Goal: Task Accomplishment & Management: Manage account settings

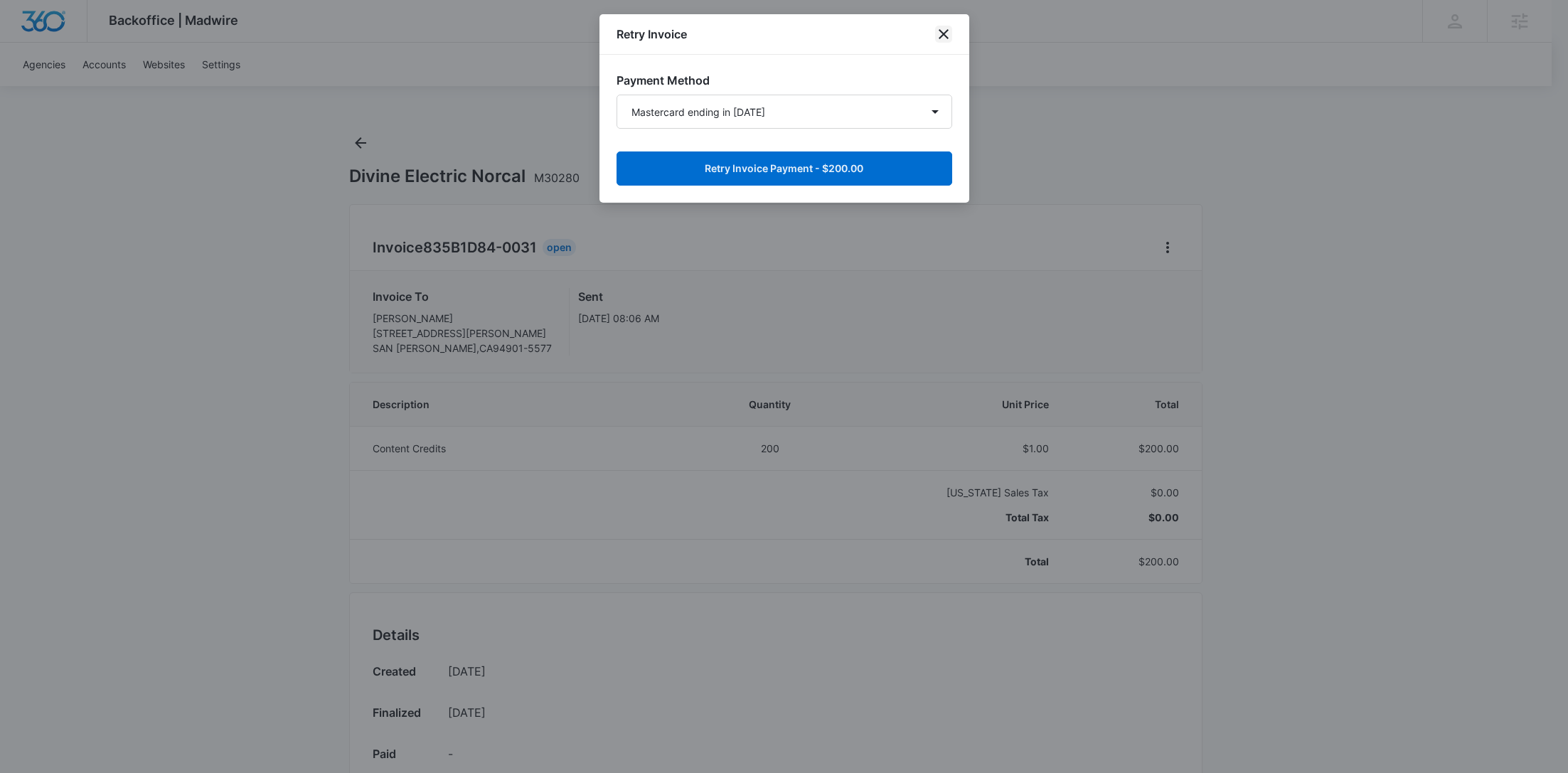
click at [938, 41] on icon "close" at bounding box center [943, 34] width 17 height 17
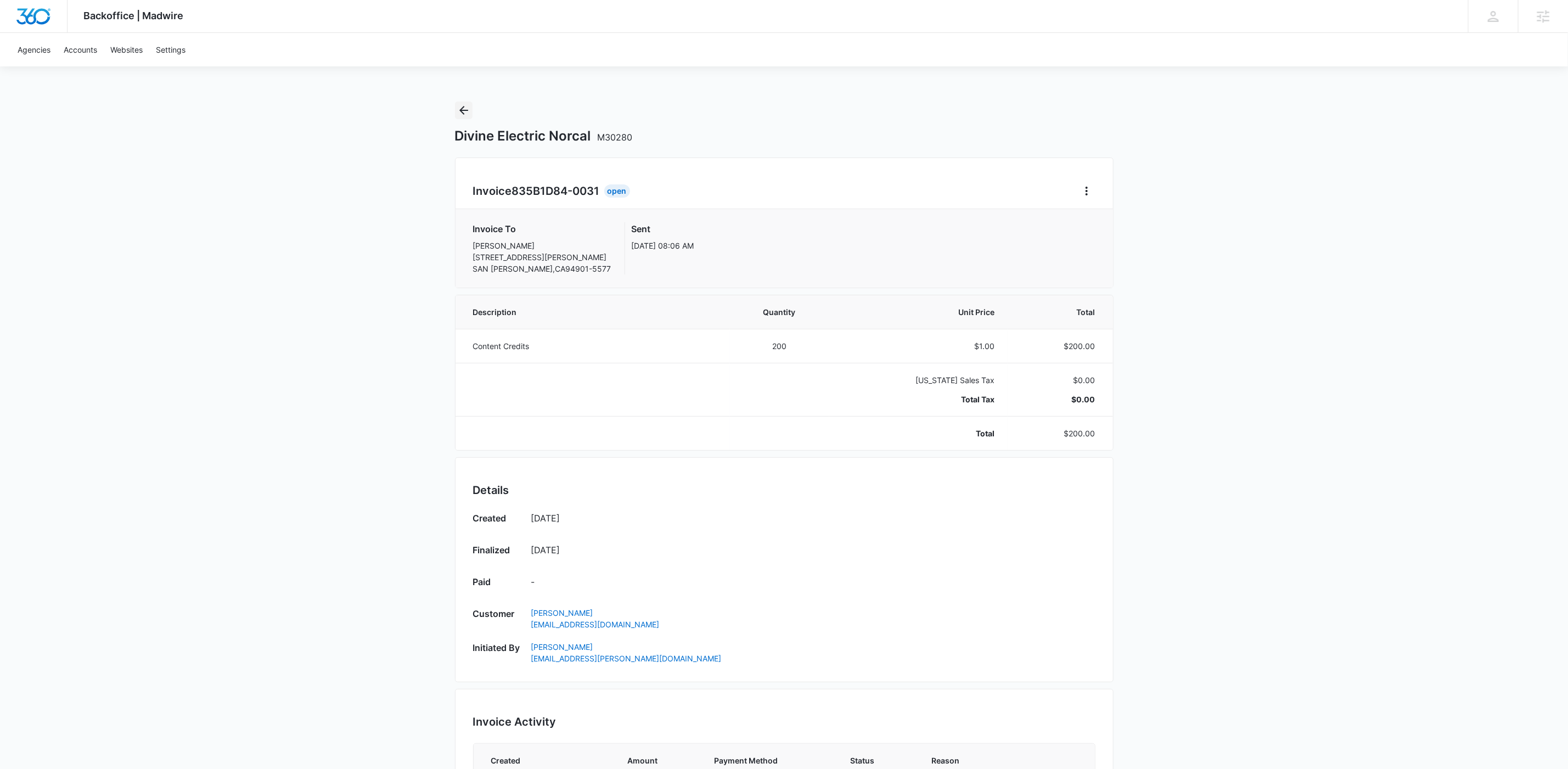
click at [460, 104] on icon "Back" at bounding box center [464, 110] width 13 height 13
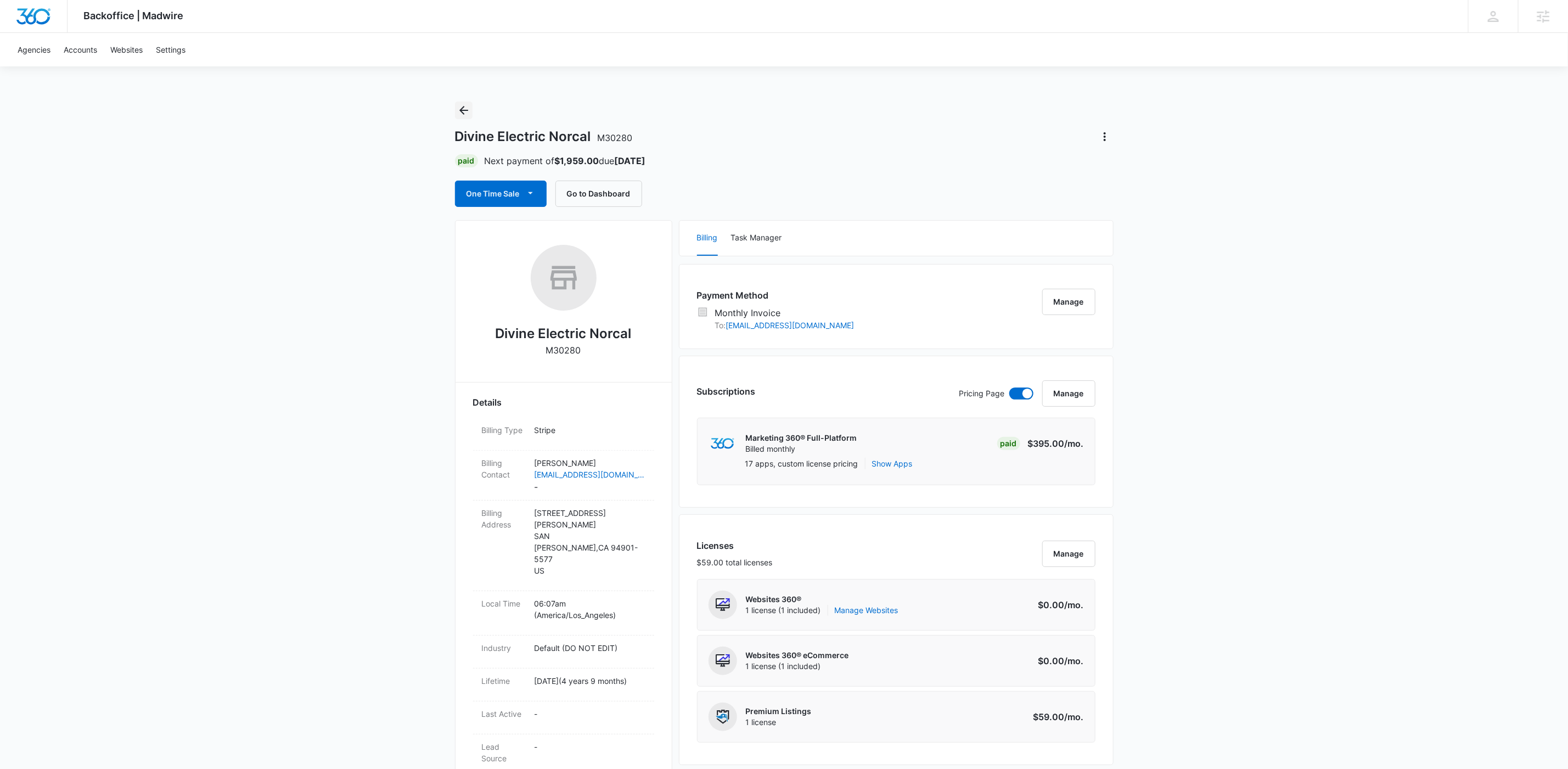
click at [471, 107] on button "Back" at bounding box center [463, 110] width 17 height 17
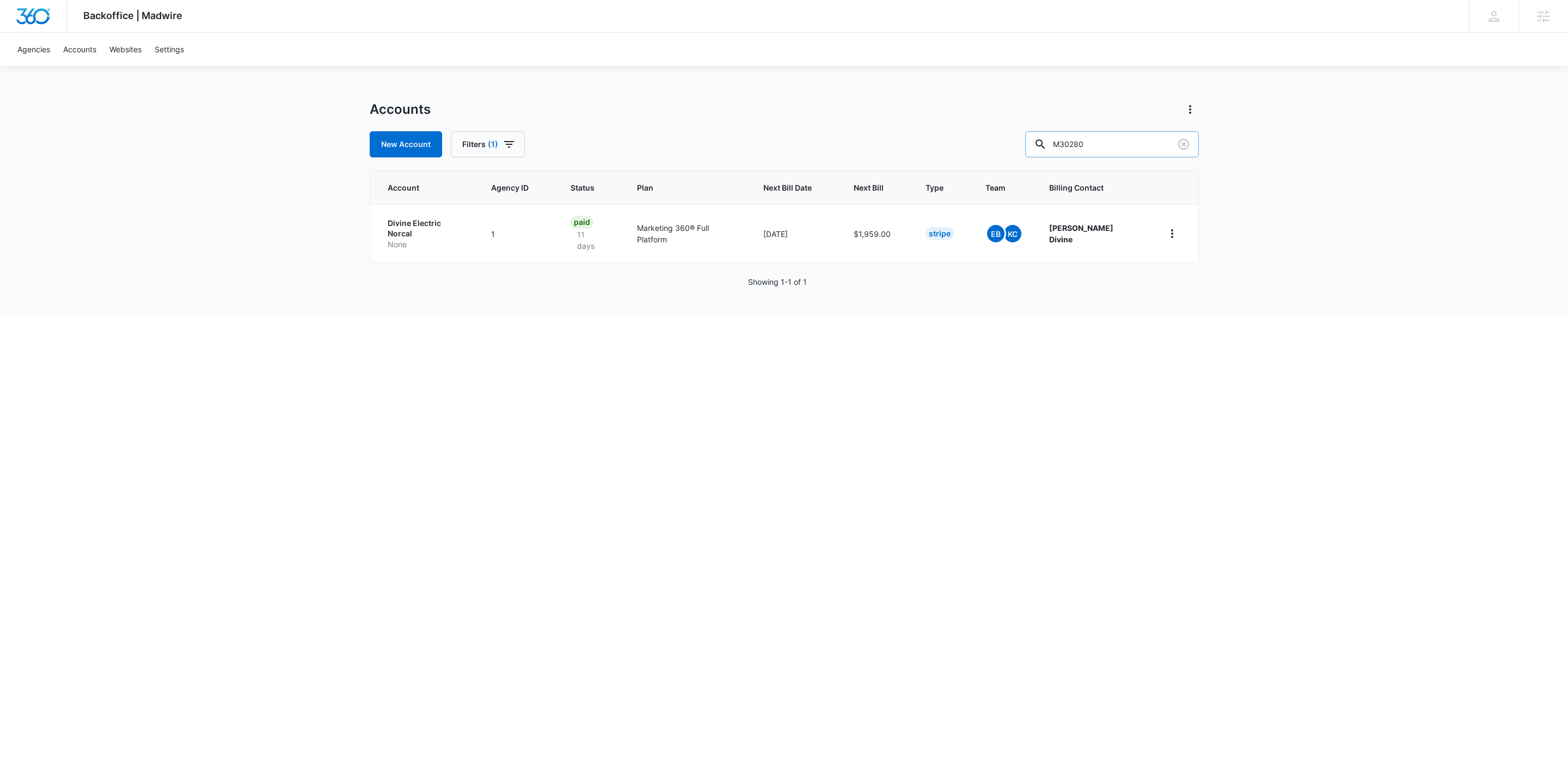
click at [1095, 140] on input "M30280" at bounding box center [1111, 144] width 174 height 26
type input "denver broncos"
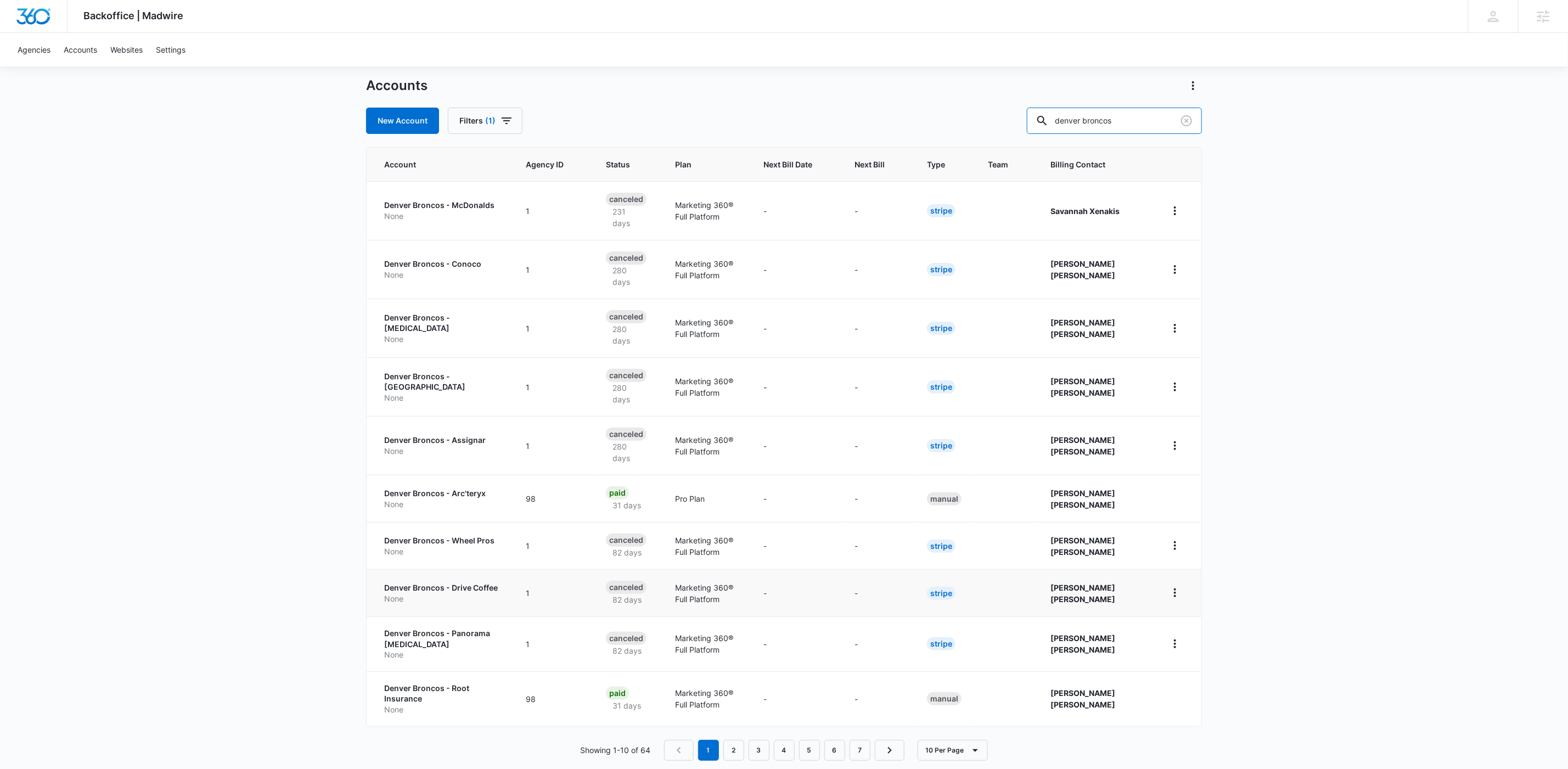
scroll to position [61, 0]
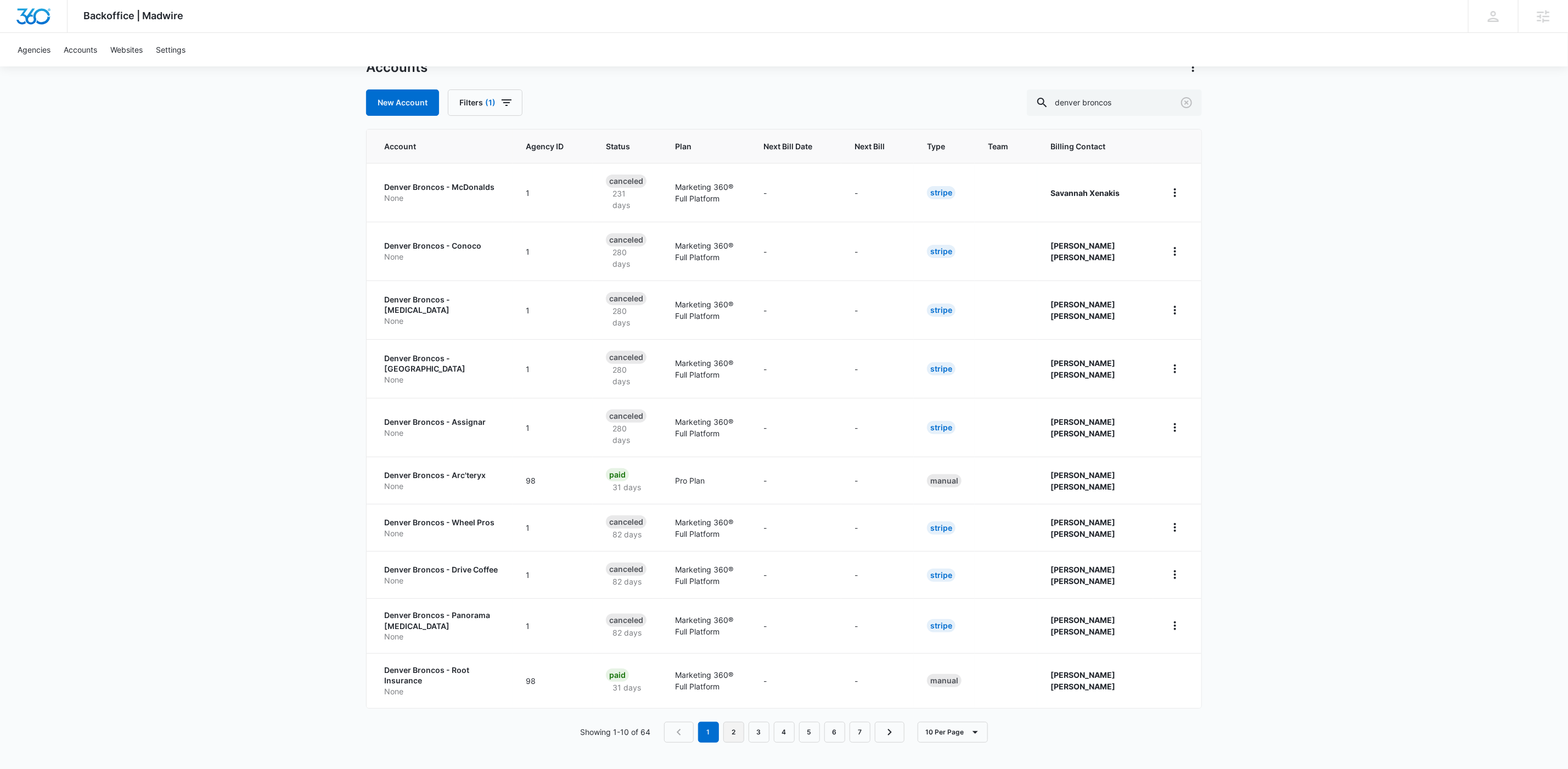
click at [735, 596] on link "2" at bounding box center [734, 732] width 21 height 21
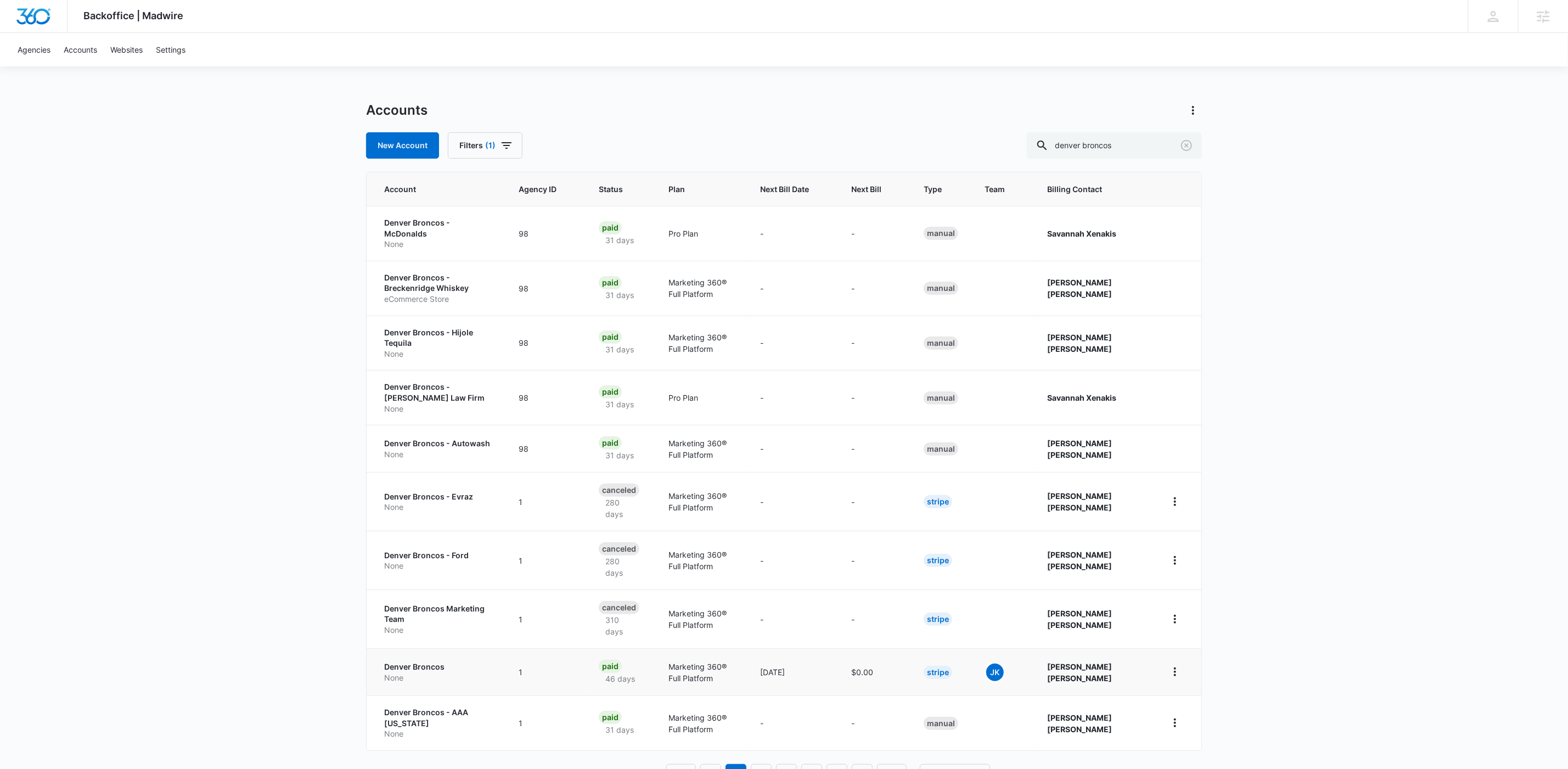
click at [400, 596] on p "None" at bounding box center [438, 677] width 108 height 11
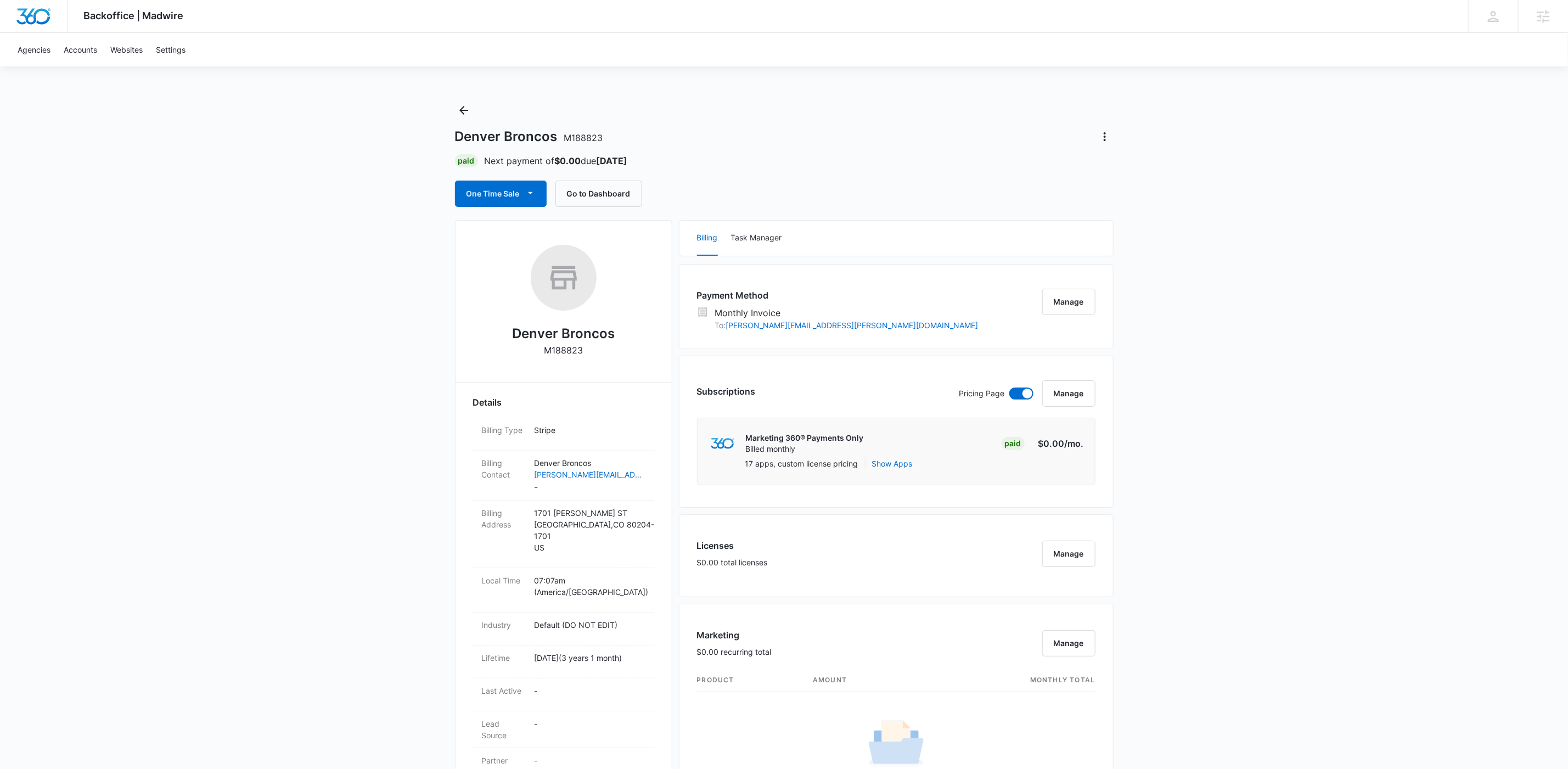
click at [398, 596] on div "Backoffice | Madwire Apps Settings KW Kait Weagraff kaitlyn.weagraff@madwire.co…" at bounding box center [784, 733] width 1568 height 1466
click at [333, 424] on div "Backoffice | Madwire Apps Settings KW Kait Weagraff kaitlyn.weagraff@madwire.co…" at bounding box center [784, 733] width 1568 height 1466
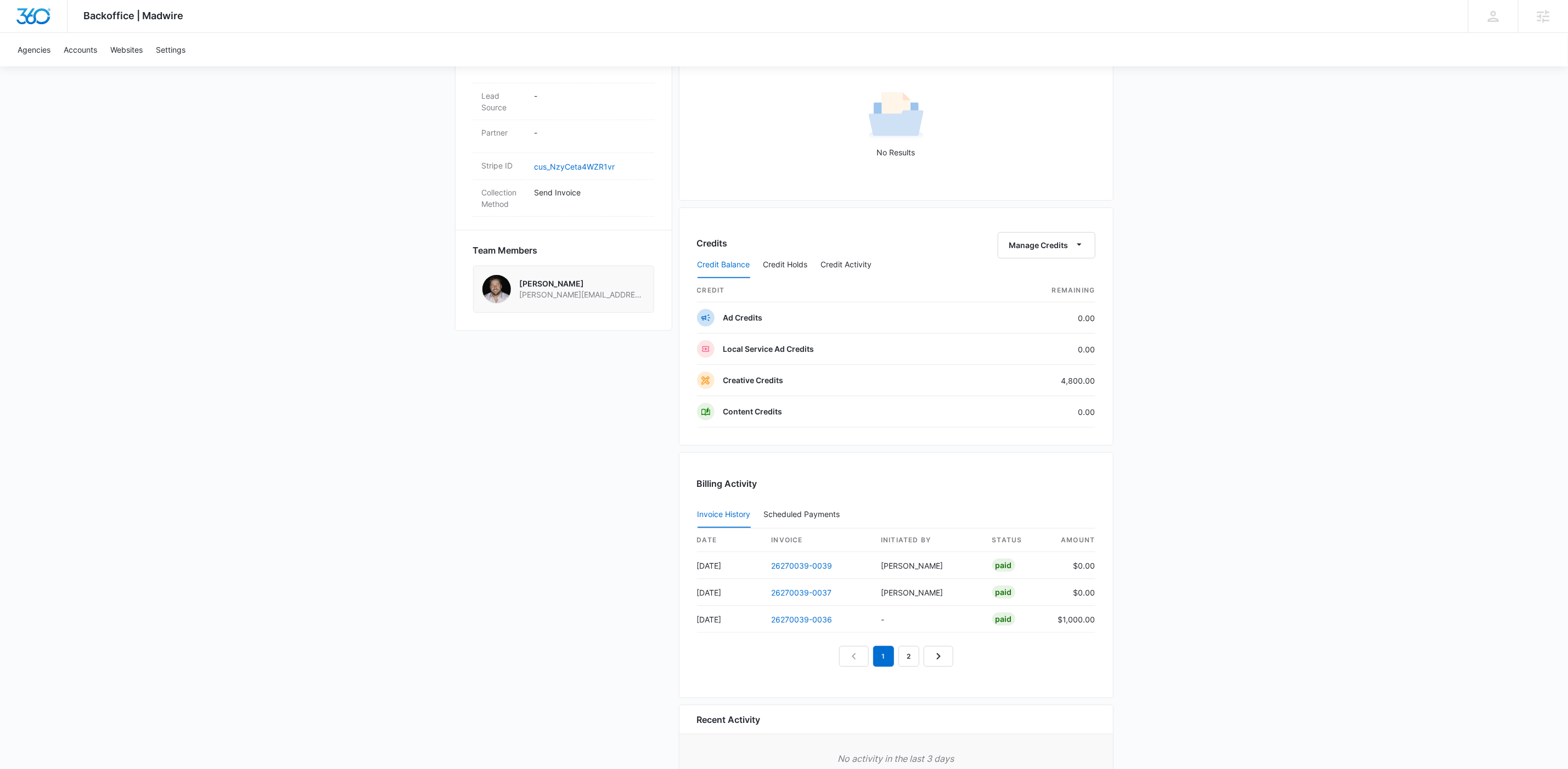
scroll to position [390, 0]
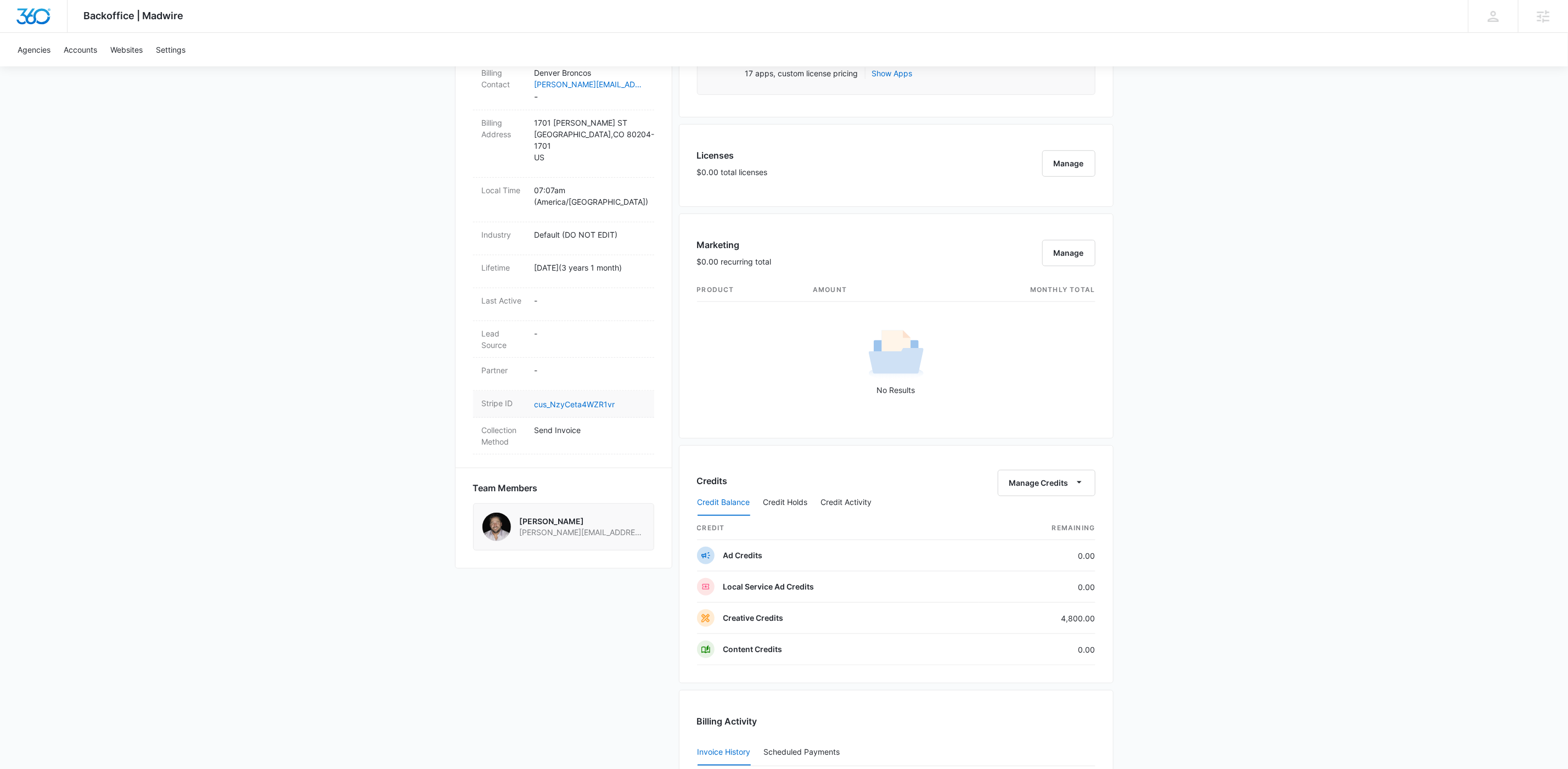
click at [598, 401] on div "Stripe ID cus_NzyCeta4WZR1vr" at bounding box center [564, 404] width 181 height 27
click at [596, 400] on link "cus_NzyCeta4WZR1vr" at bounding box center [575, 404] width 81 height 10
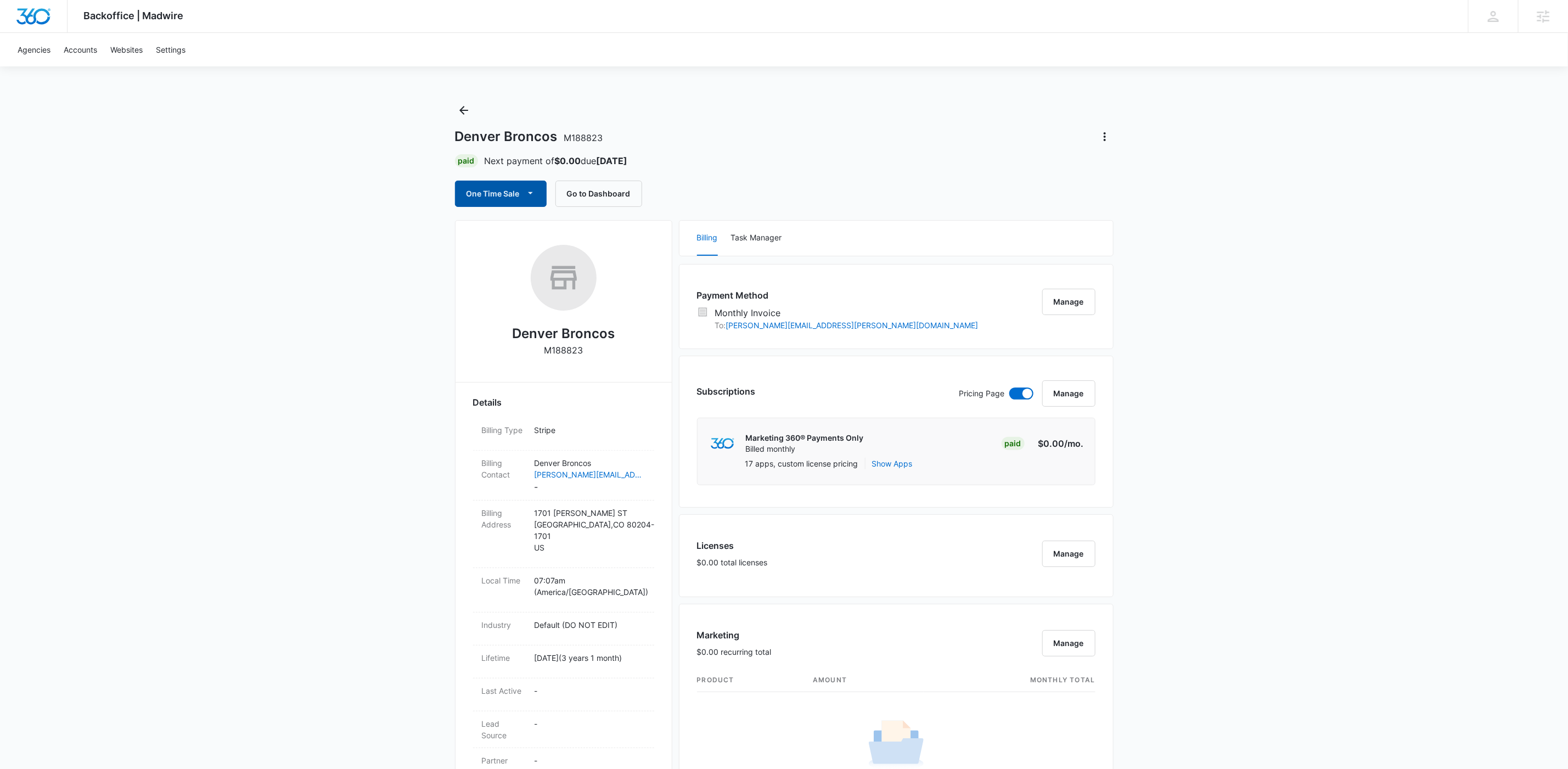
click at [528, 194] on icon "button" at bounding box center [530, 193] width 12 height 12
click at [535, 227] on div "Run One-Time Payment" at bounding box center [533, 232] width 127 height 12
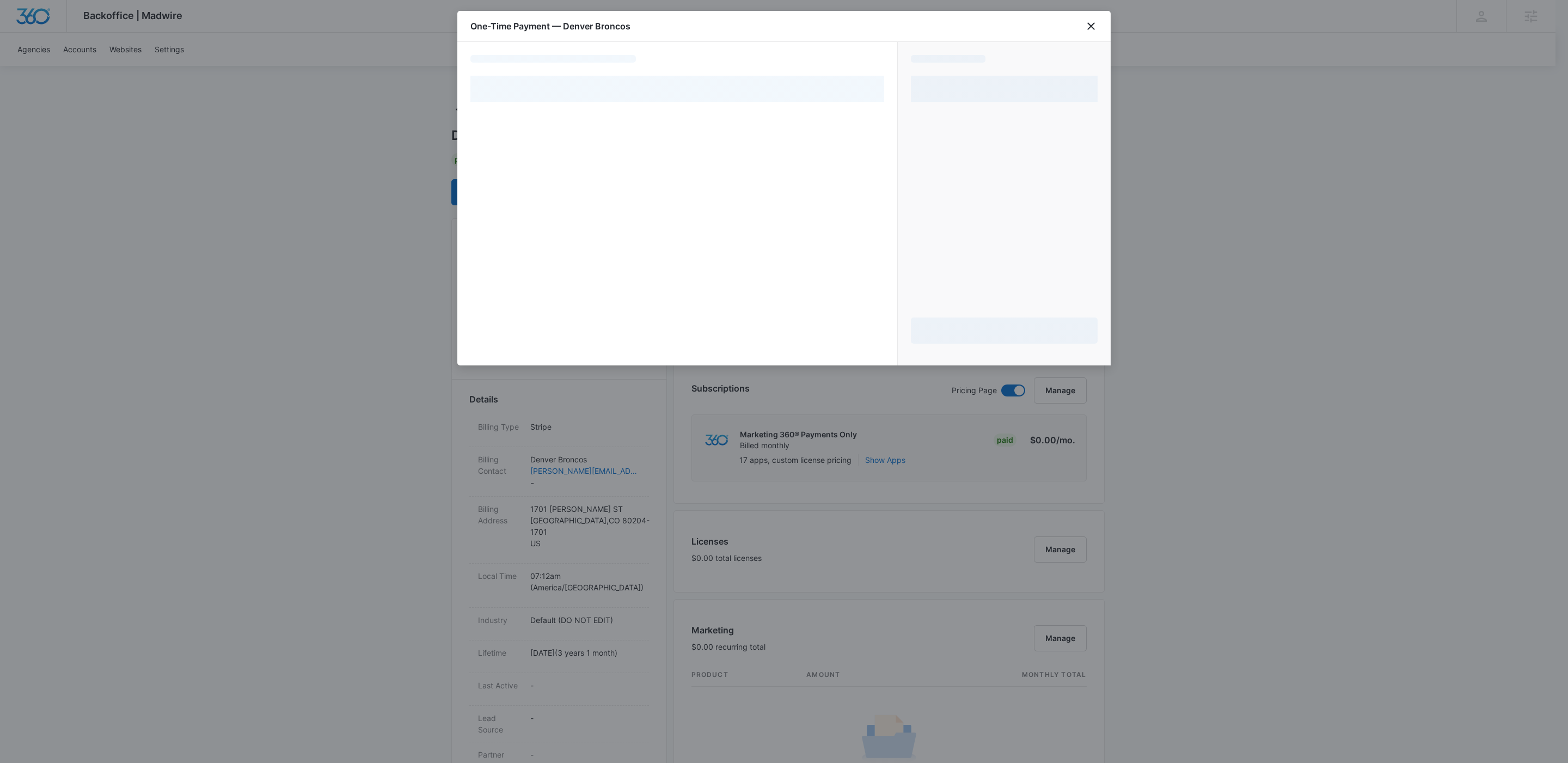
select select "MANUAL_INVOICE"
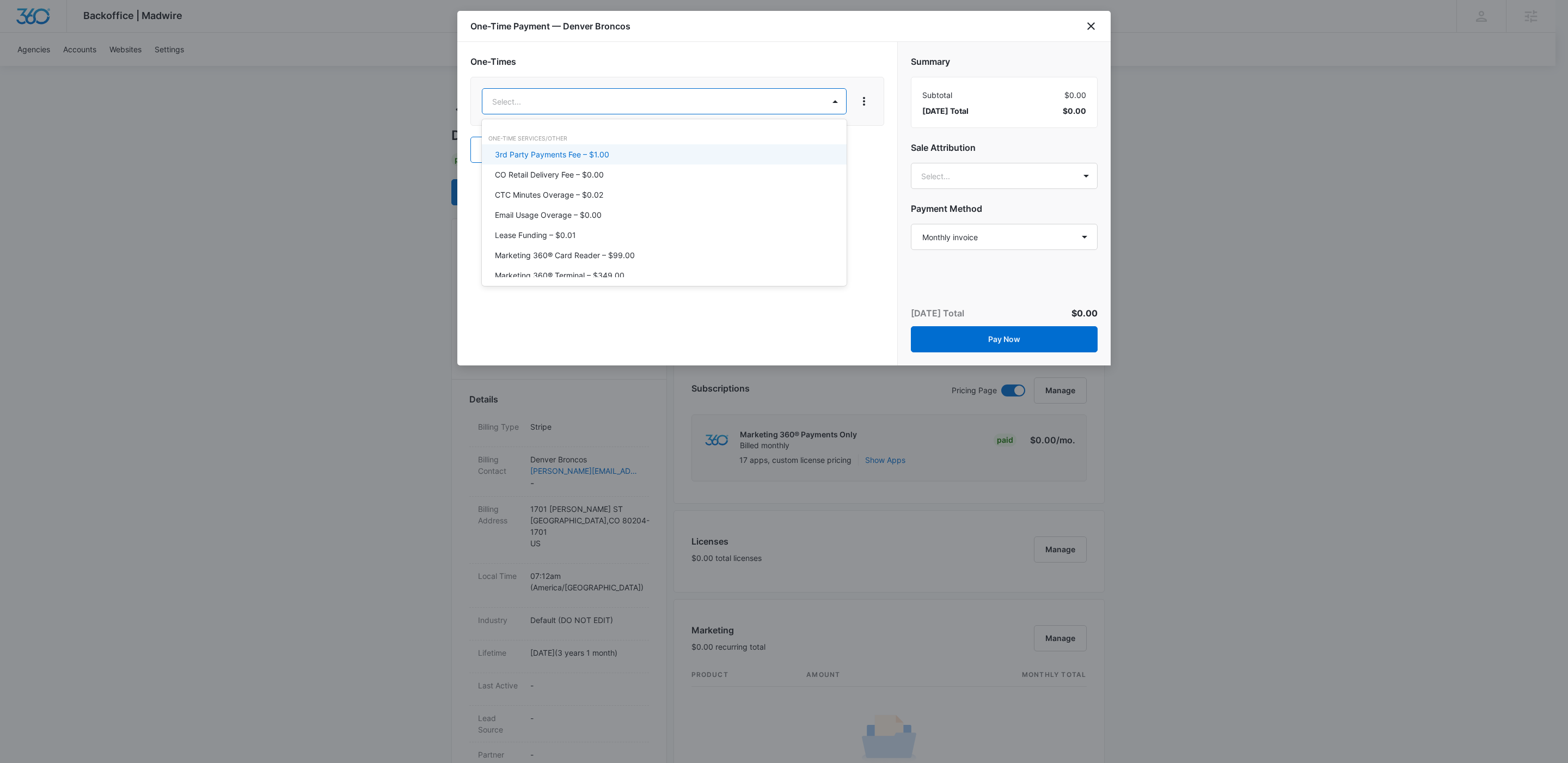
click at [595, 100] on body "Backoffice | Madwire Apps Settings KW Kait Weagraff kaitlyn.weagraff@madwire.co…" at bounding box center [784, 727] width 1568 height 1455
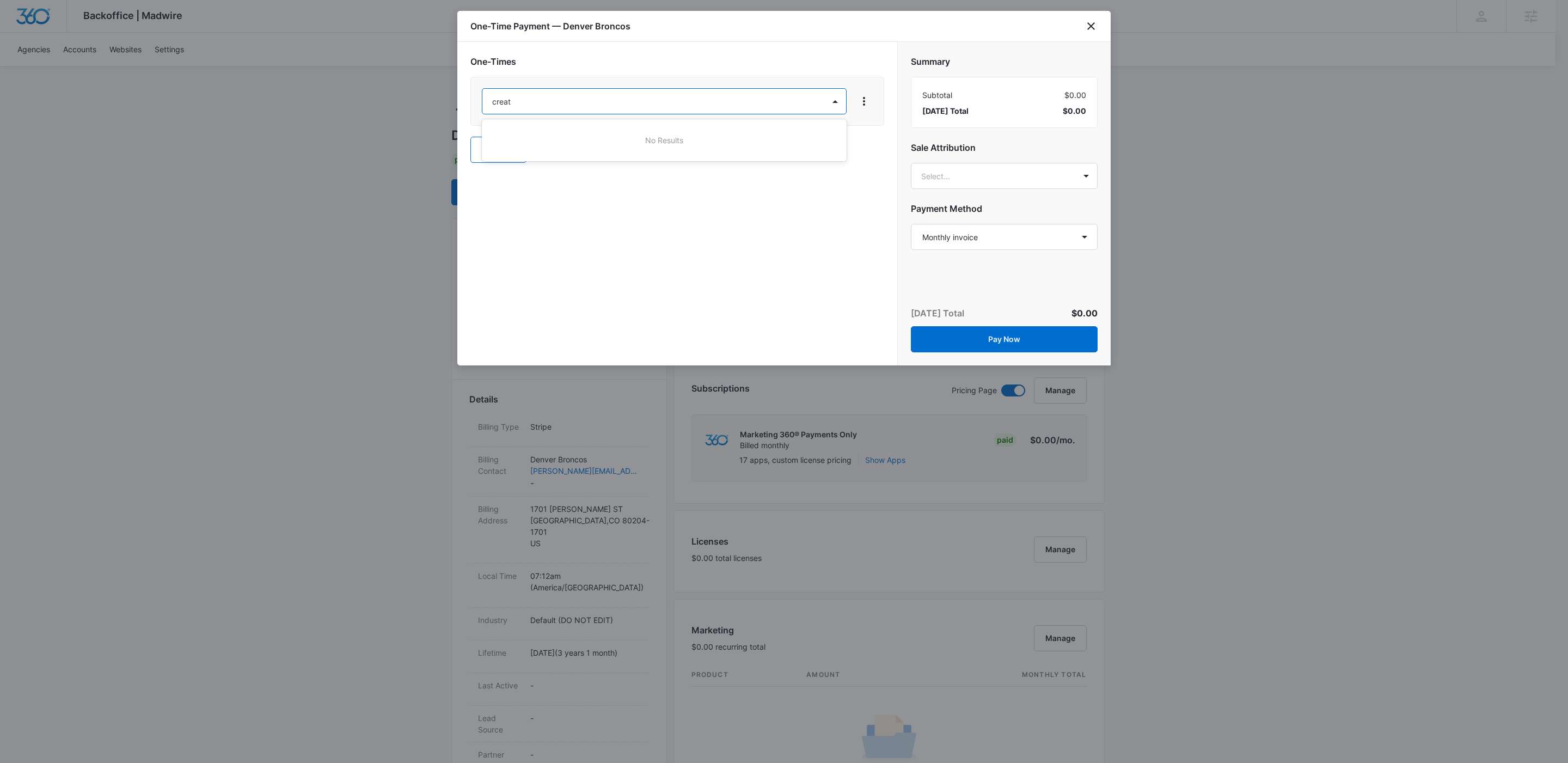
click at [870, 53] on div at bounding box center [784, 381] width 1568 height 763
type input "creat"
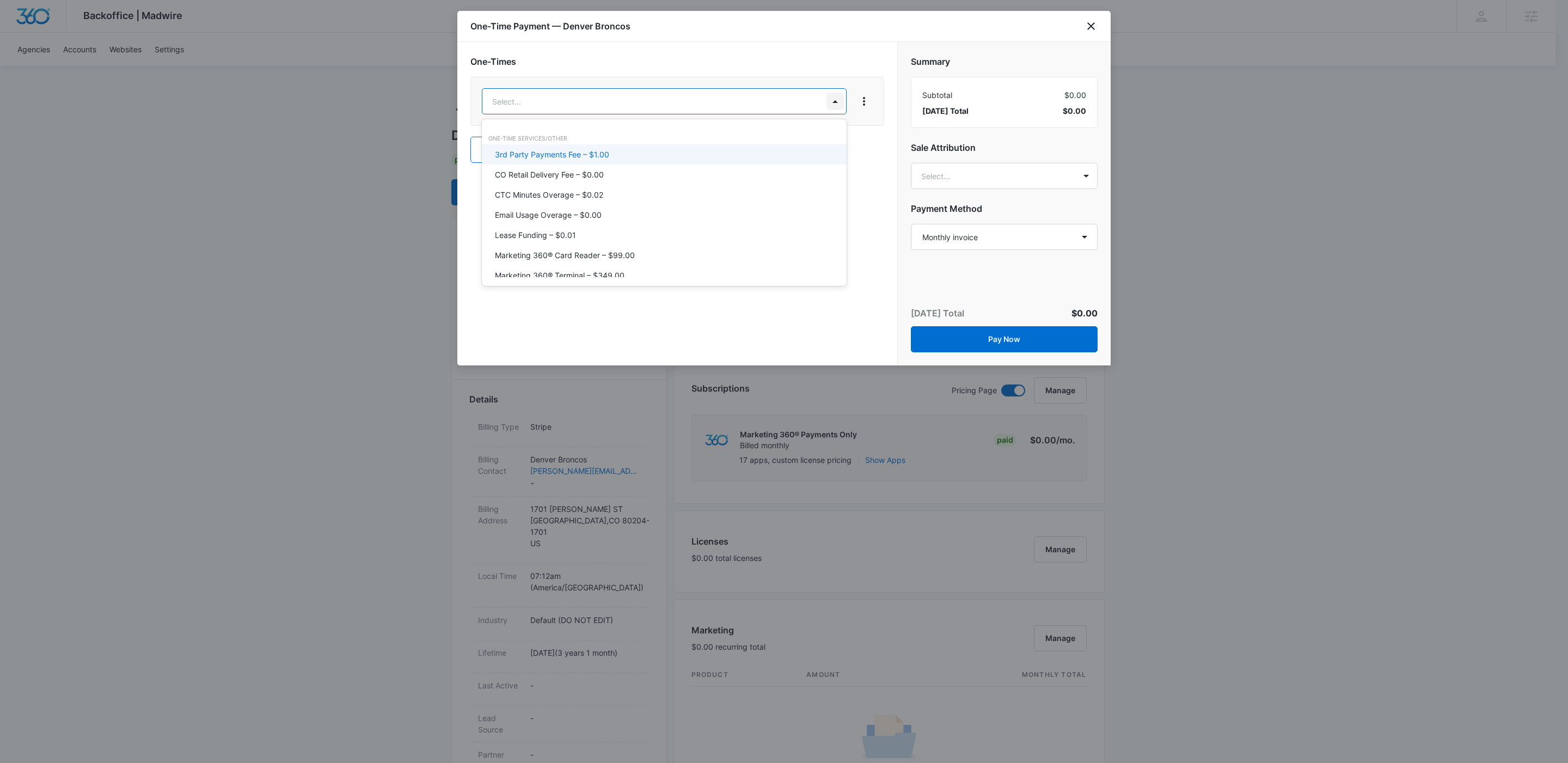
click at [839, 100] on body "Backoffice | Madwire Apps Settings KW Kait Weagraff kaitlyn.weagraff@madwire.co…" at bounding box center [784, 727] width 1568 height 1455
drag, startPoint x: 783, startPoint y: 21, endPoint x: 997, endPoint y: 46, distance: 215.5
click at [784, 21] on div at bounding box center [784, 381] width 1568 height 763
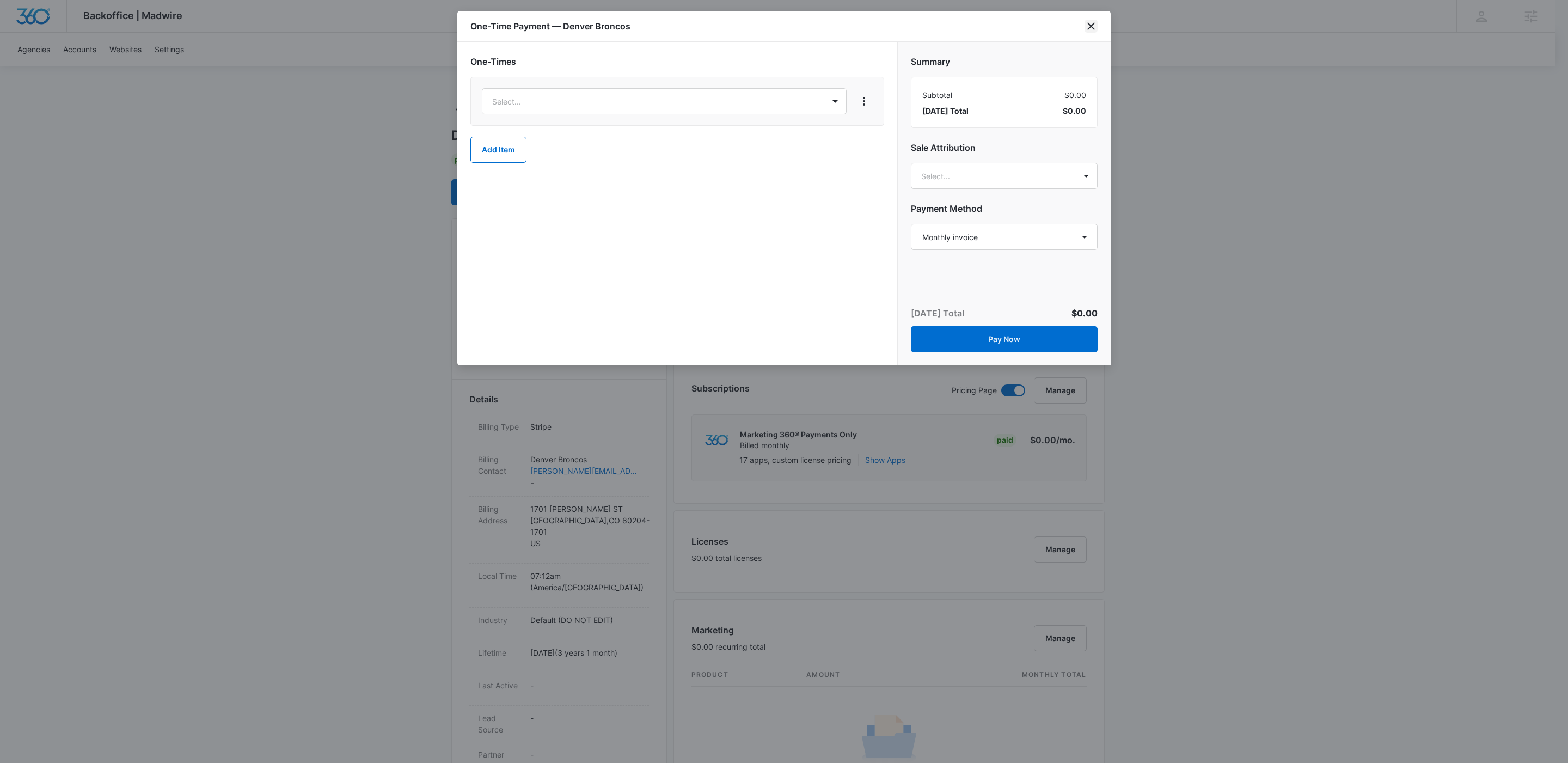
click at [1092, 25] on icon "close" at bounding box center [1091, 26] width 8 height 8
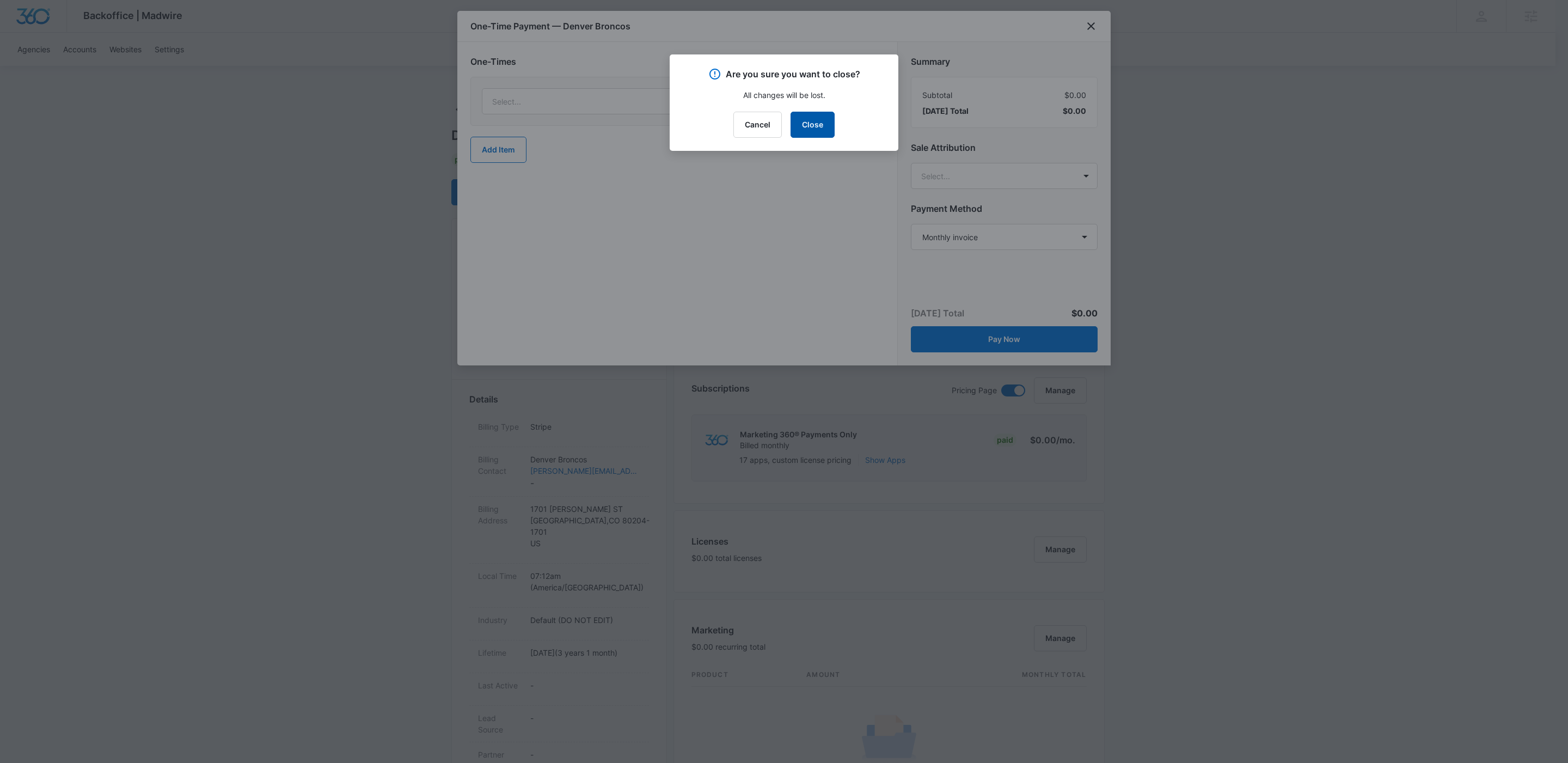
drag, startPoint x: 831, startPoint y: 122, endPoint x: 828, endPoint y: 193, distance: 71.1
click at [831, 123] on button "Close" at bounding box center [812, 124] width 44 height 26
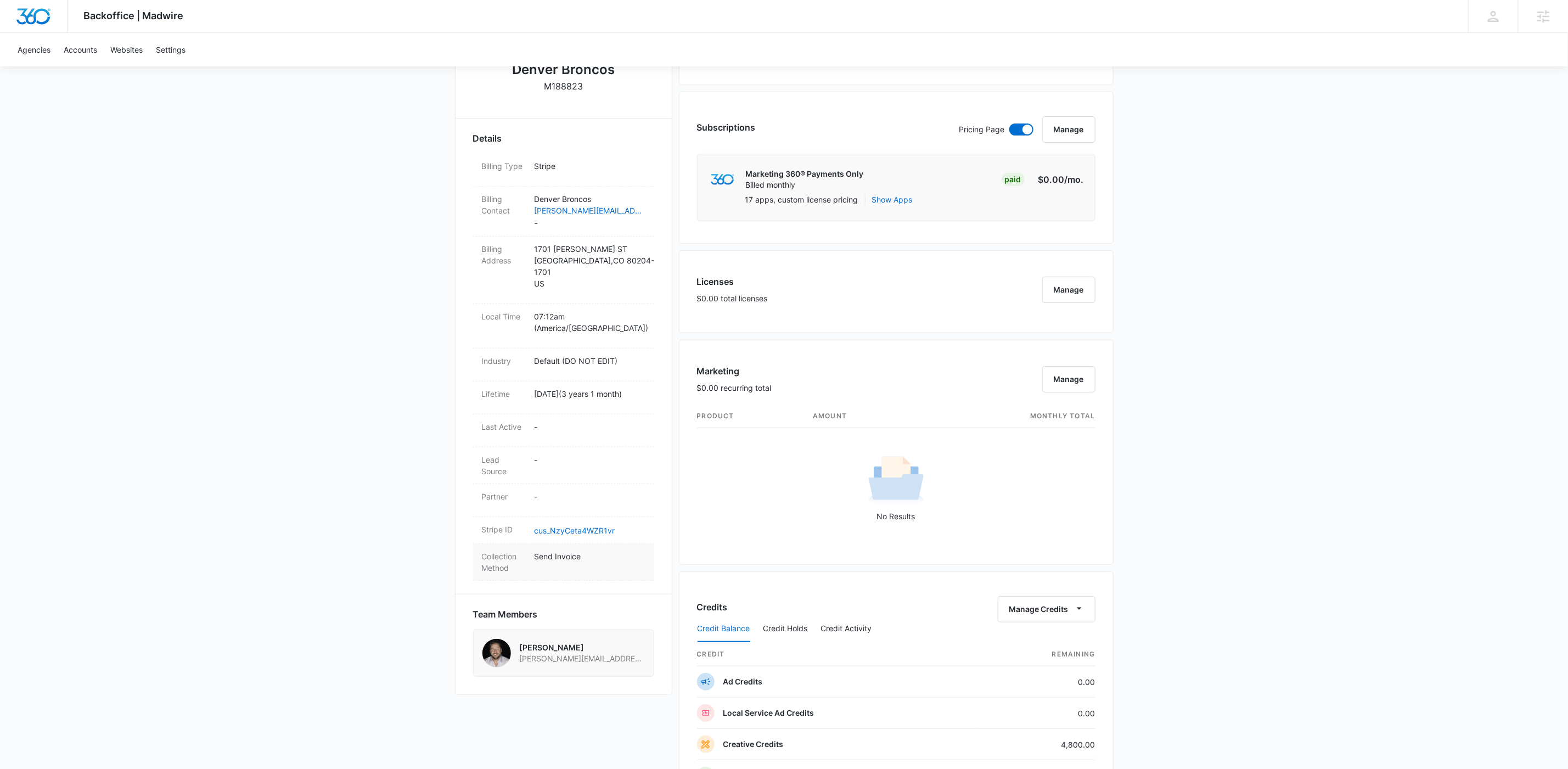
scroll to position [289, 0]
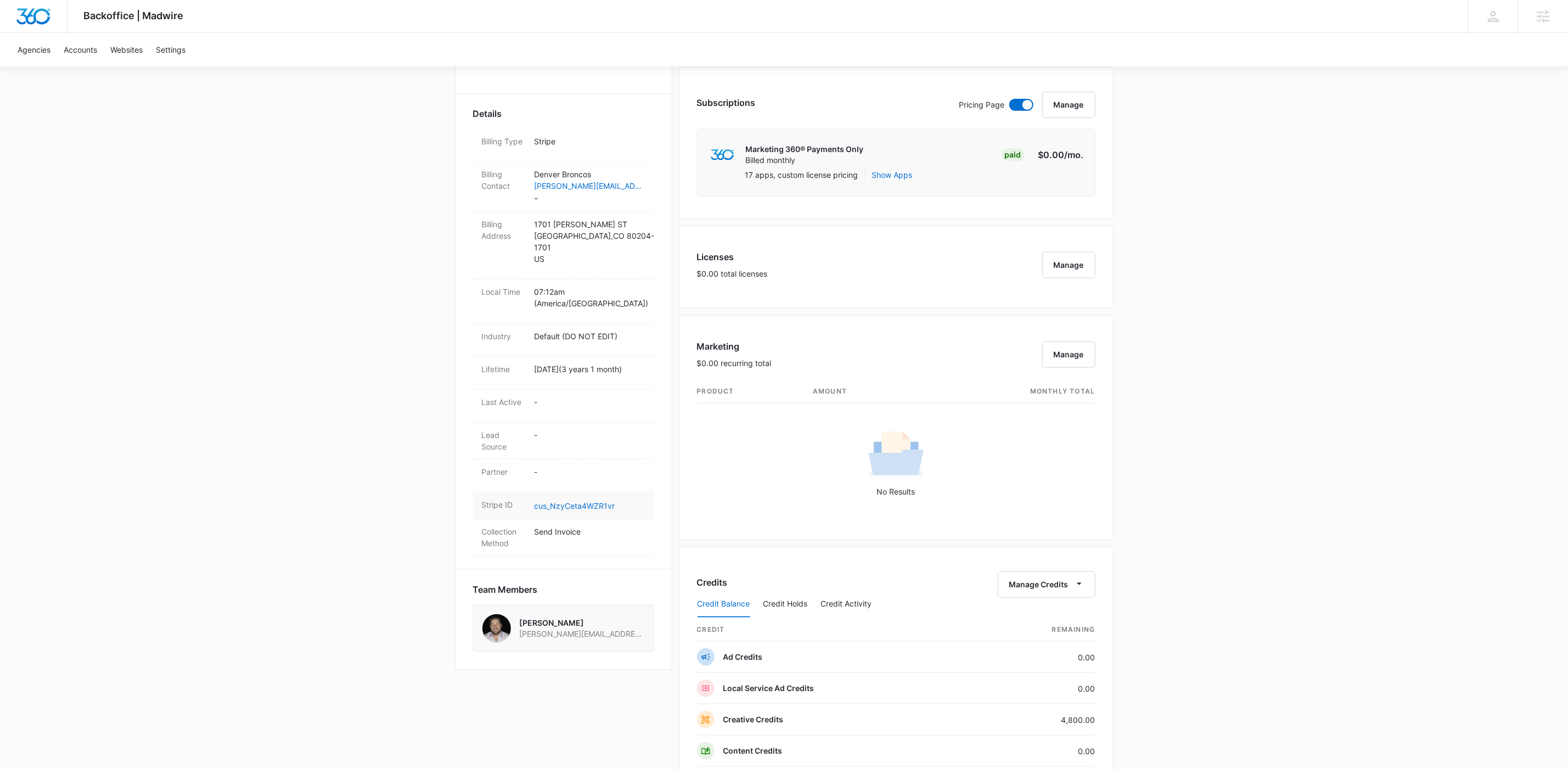
click at [564, 505] on div "Stripe ID cus_NzyCeta4WZR1vr" at bounding box center [564, 506] width 181 height 27
click at [564, 502] on dd "cus_NzyCeta4WZR1vr" at bounding box center [590, 505] width 111 height 13
click at [562, 501] on link "cus_NzyCeta4WZR1vr" at bounding box center [575, 505] width 81 height 10
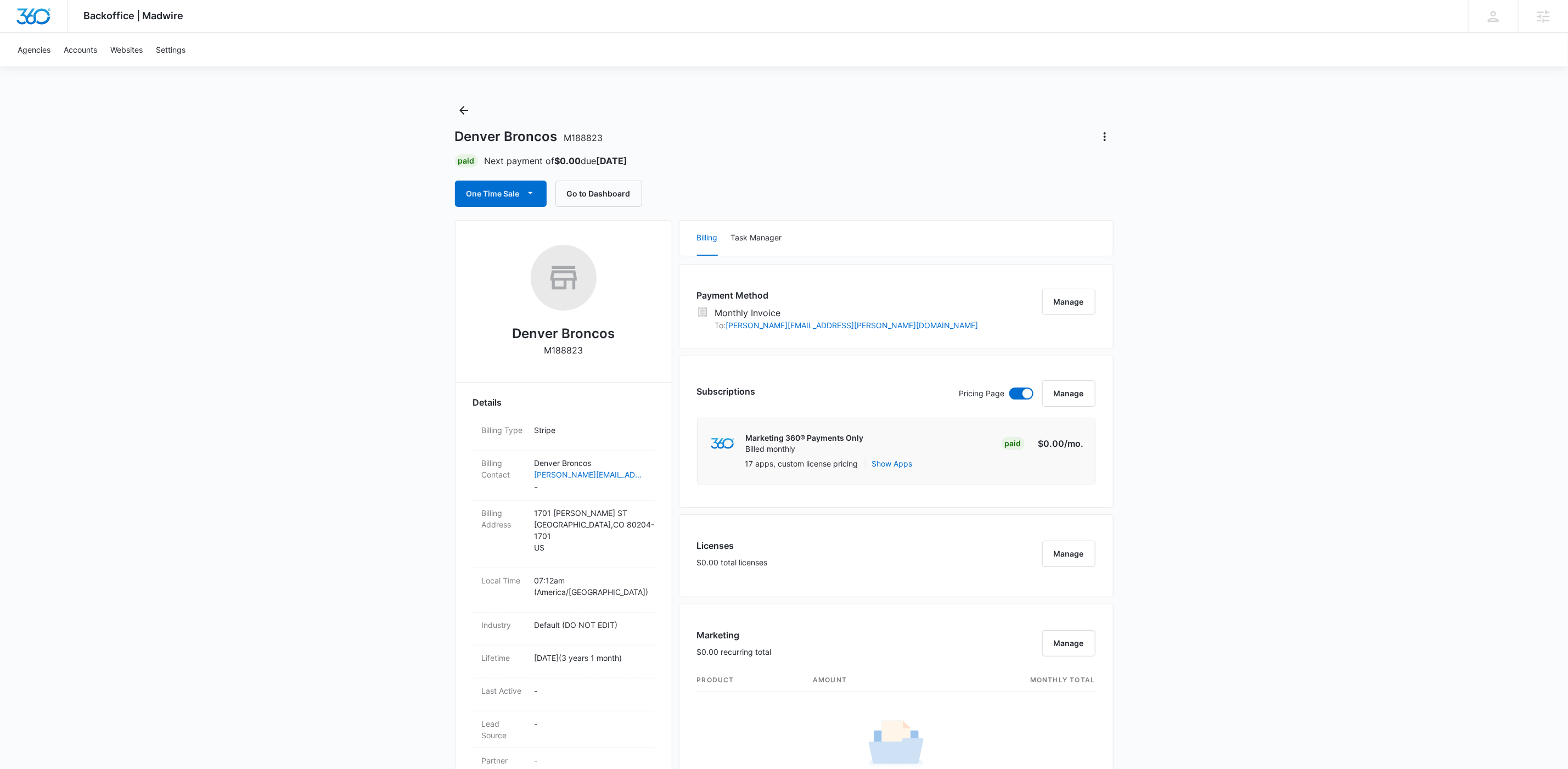
click at [588, 178] on div "Denver Broncos M188823 Paid Next payment of $0.00 due Sep 24 One Time Sale Go t…" at bounding box center [784, 154] width 659 height 105
click at [588, 184] on button "Go to Dashboard" at bounding box center [598, 194] width 87 height 26
click at [564, 137] on span "M188823" at bounding box center [584, 137] width 39 height 11
click at [460, 112] on icon "Back" at bounding box center [464, 110] width 13 height 13
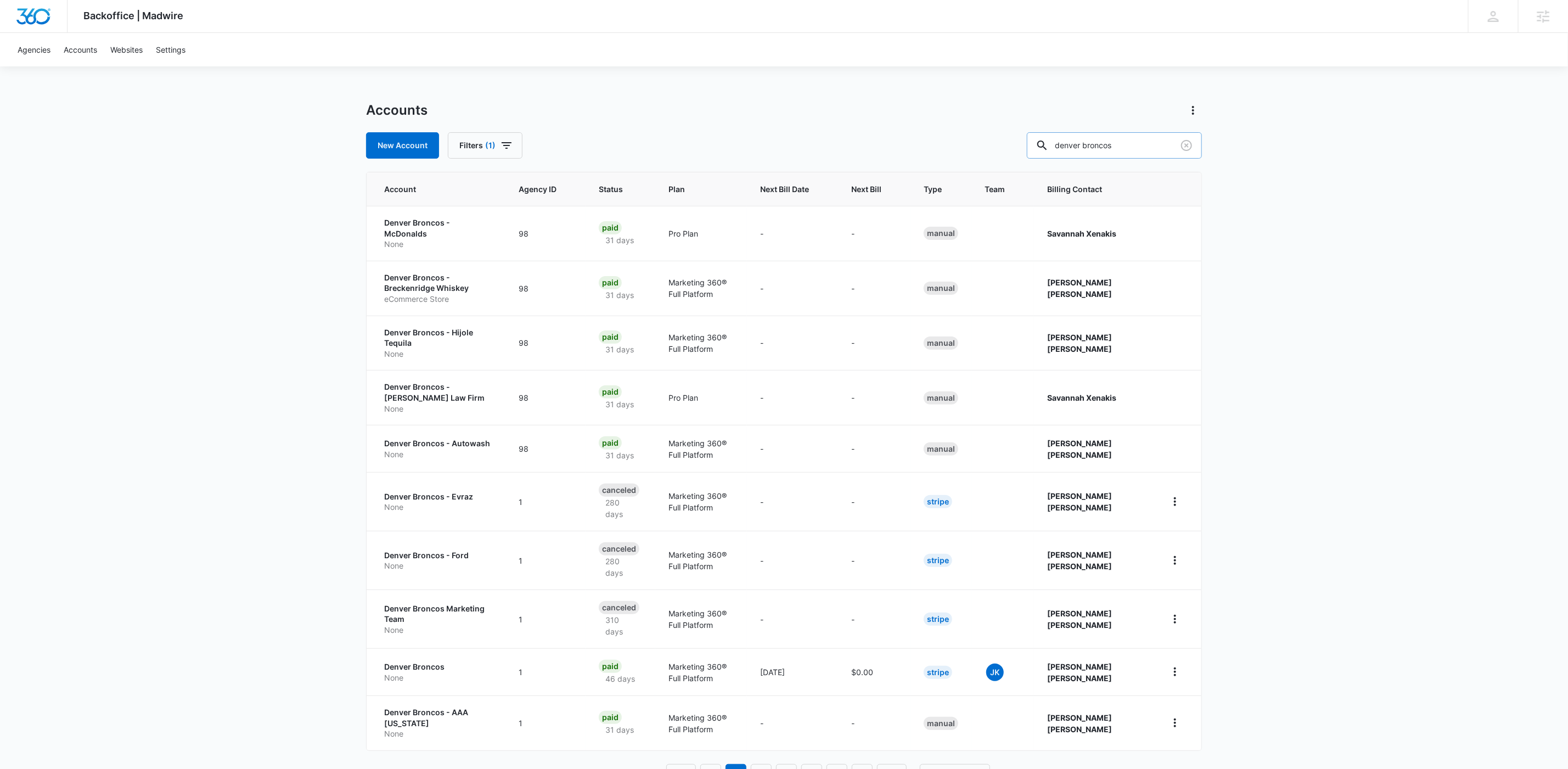
click at [1147, 146] on input "denver broncos" at bounding box center [1114, 145] width 175 height 26
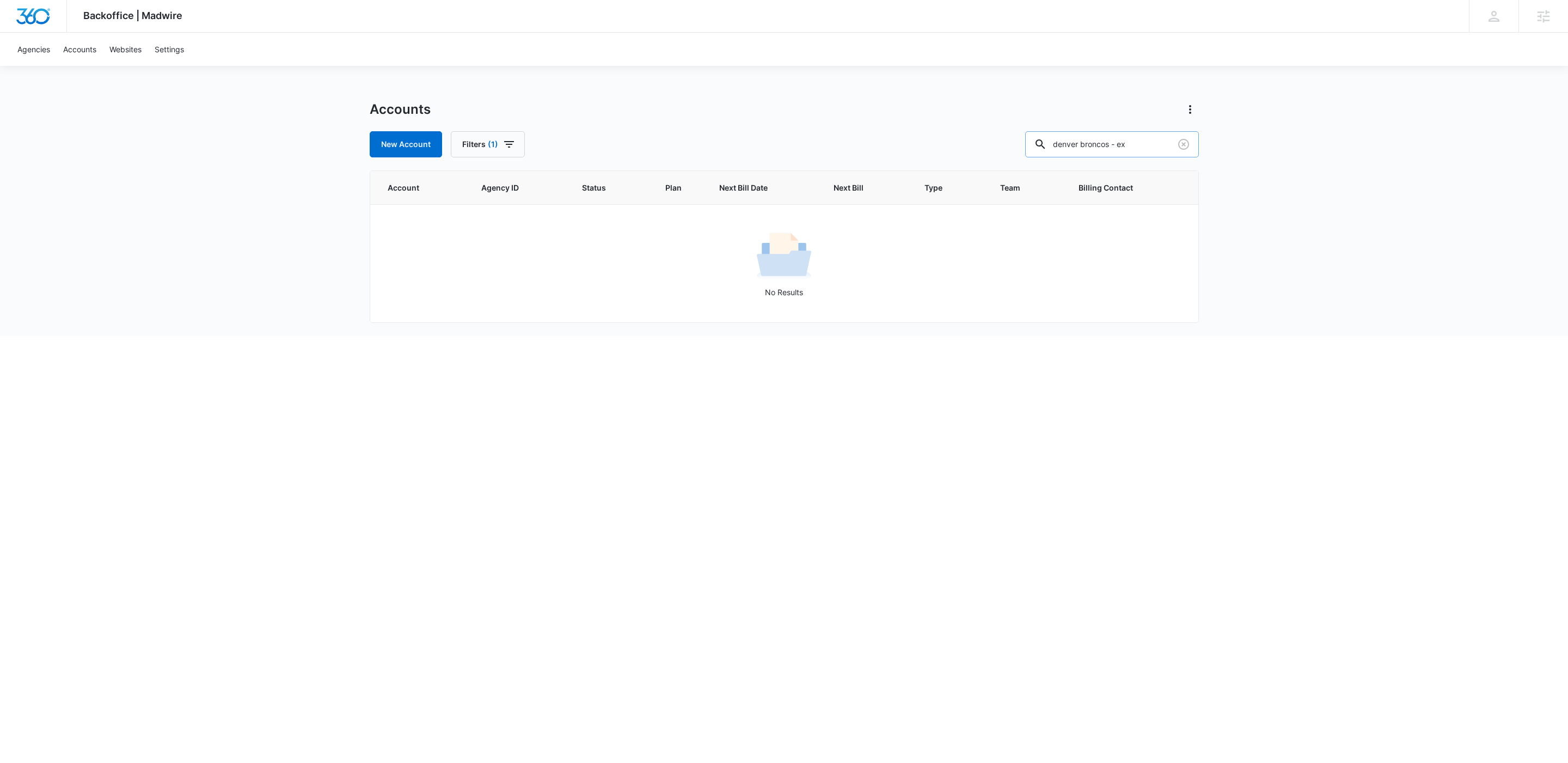
type input "denver broncos - ex"
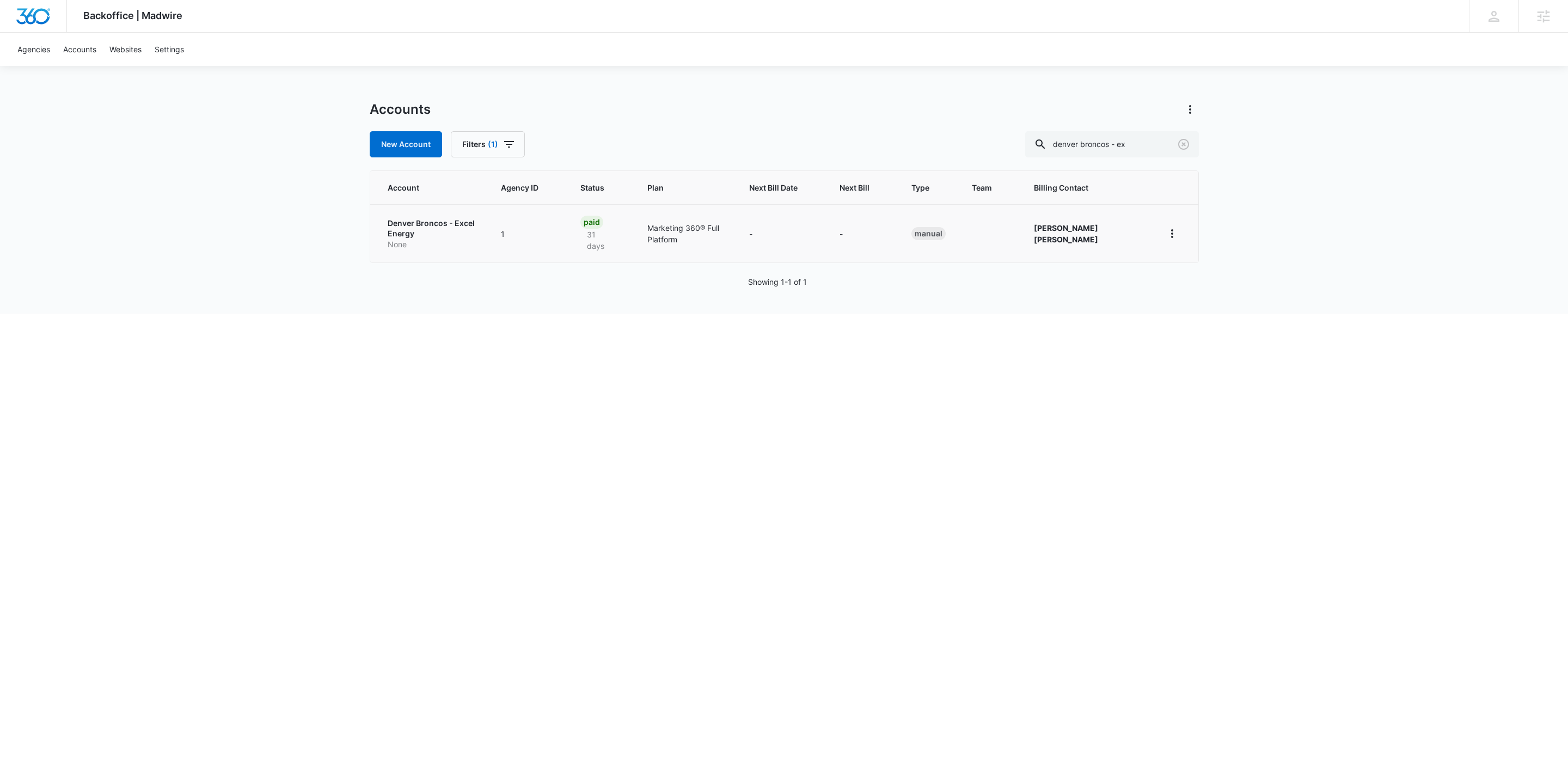
click at [428, 236] on p "Denver Broncos - Excel Energy" at bounding box center [431, 228] width 88 height 21
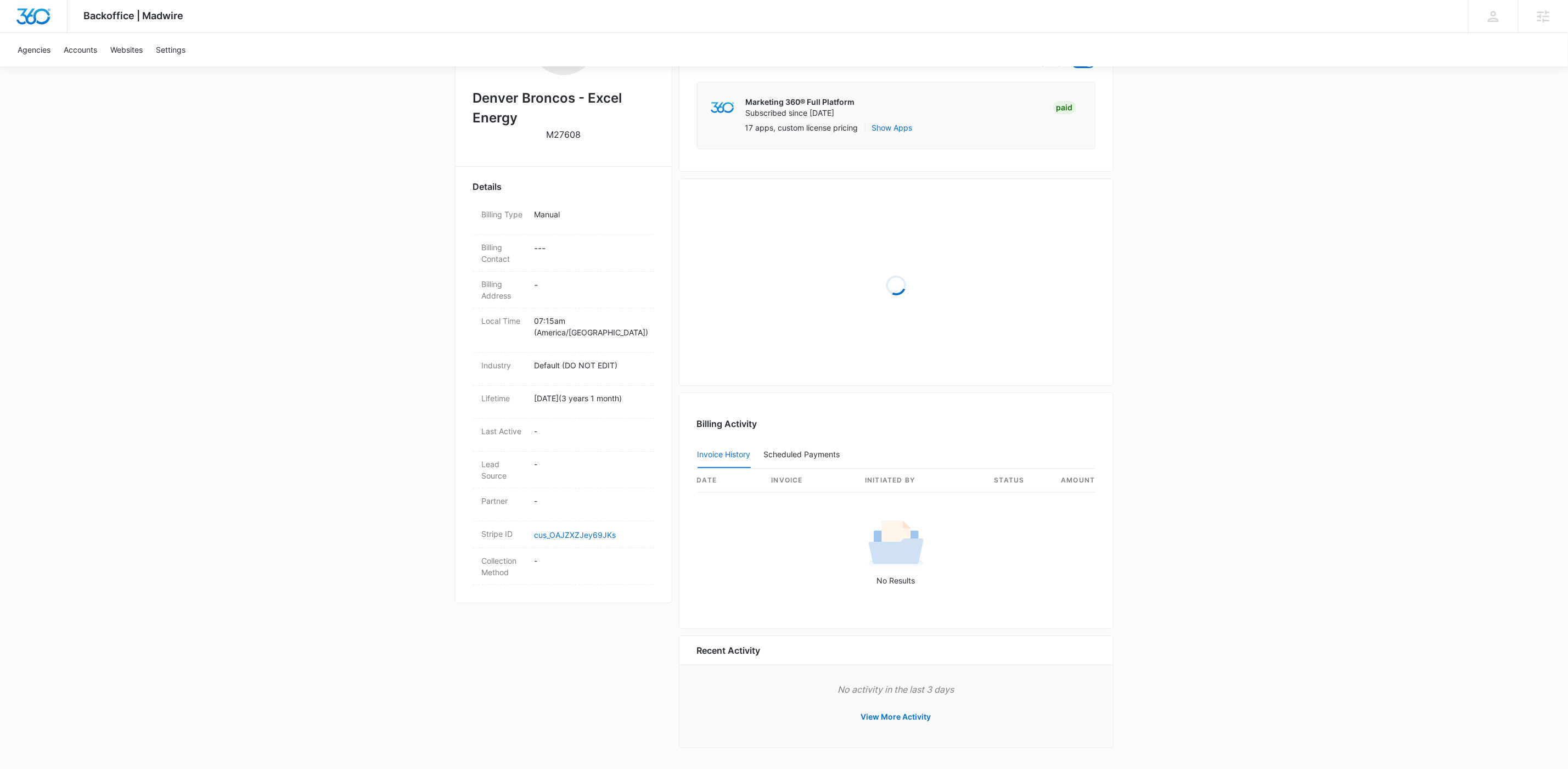
scroll to position [242, 0]
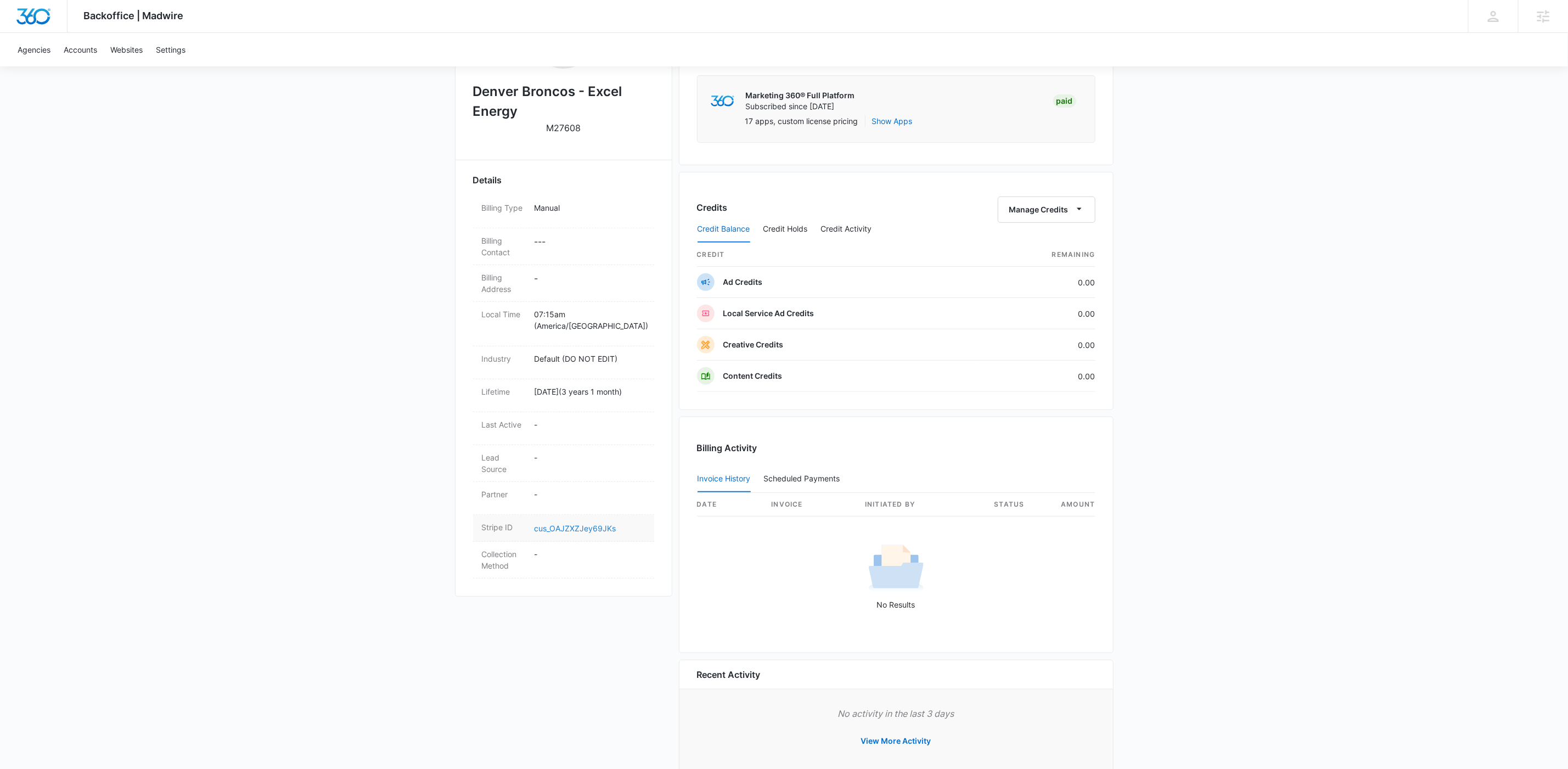
click at [579, 523] on link "cus_OAJZXZJey69JKs" at bounding box center [576, 528] width 82 height 10
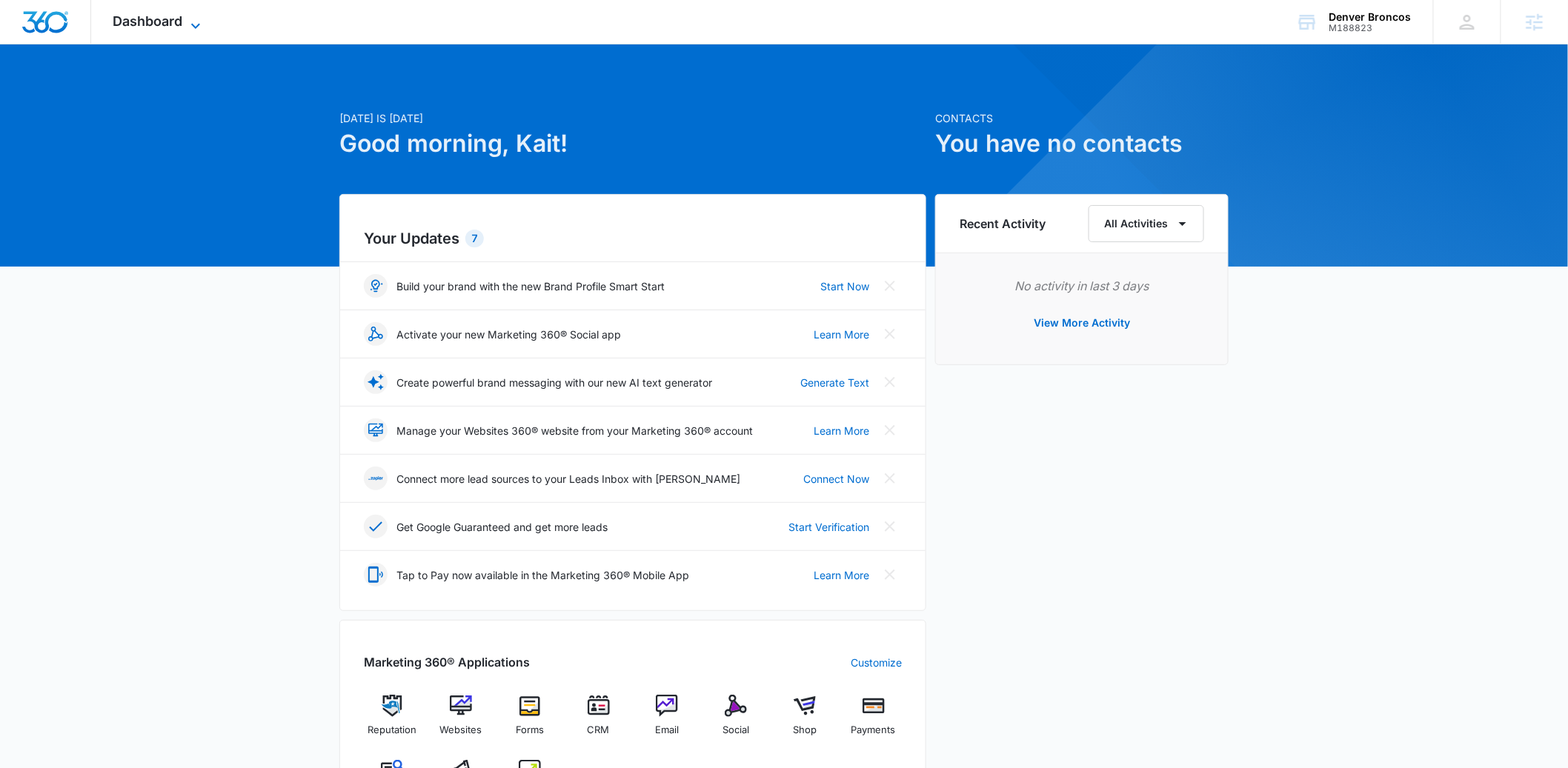
click at [200, 29] on icon at bounding box center [196, 26] width 18 height 18
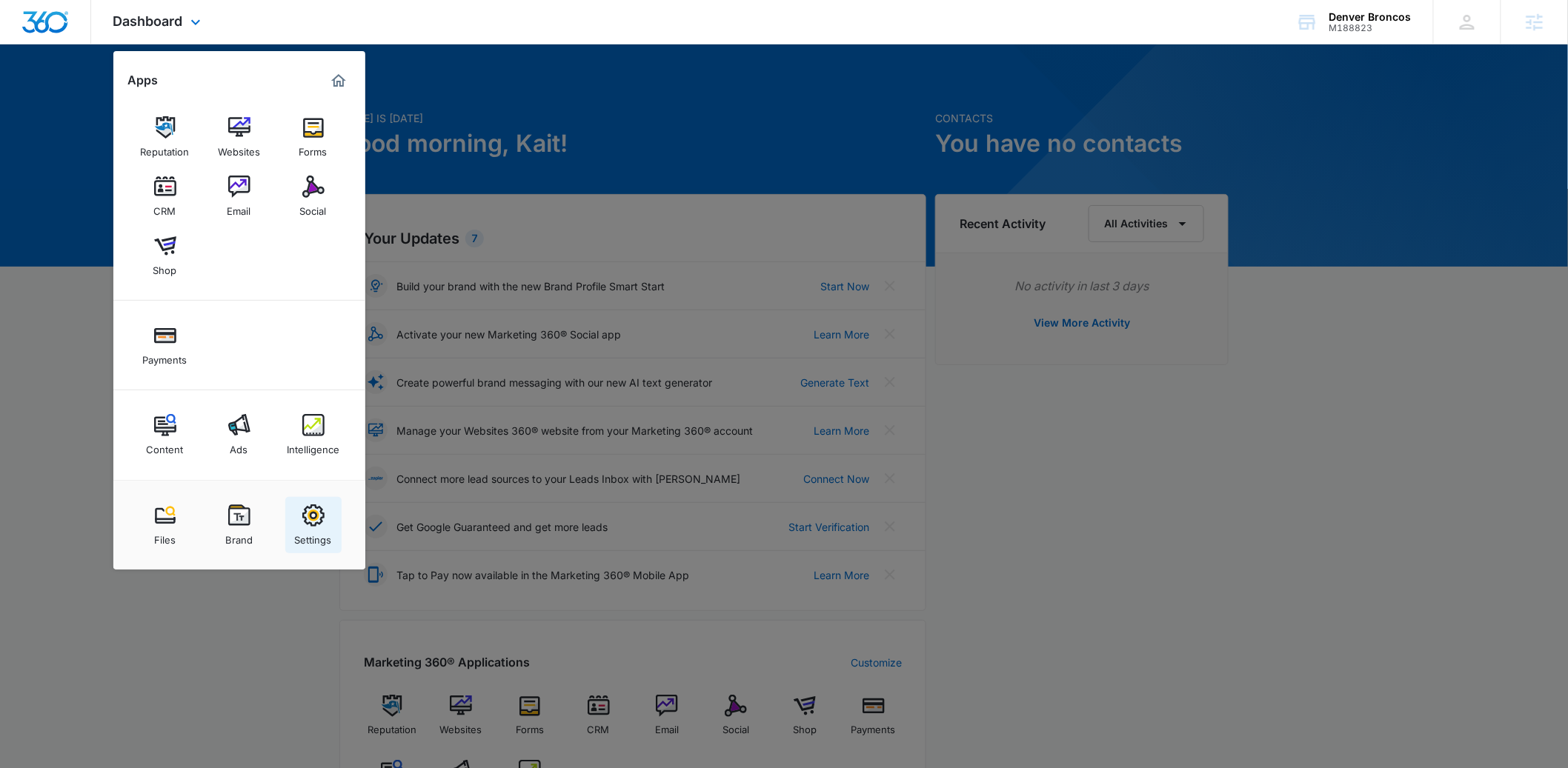
click at [326, 524] on link "Settings" at bounding box center [313, 525] width 56 height 56
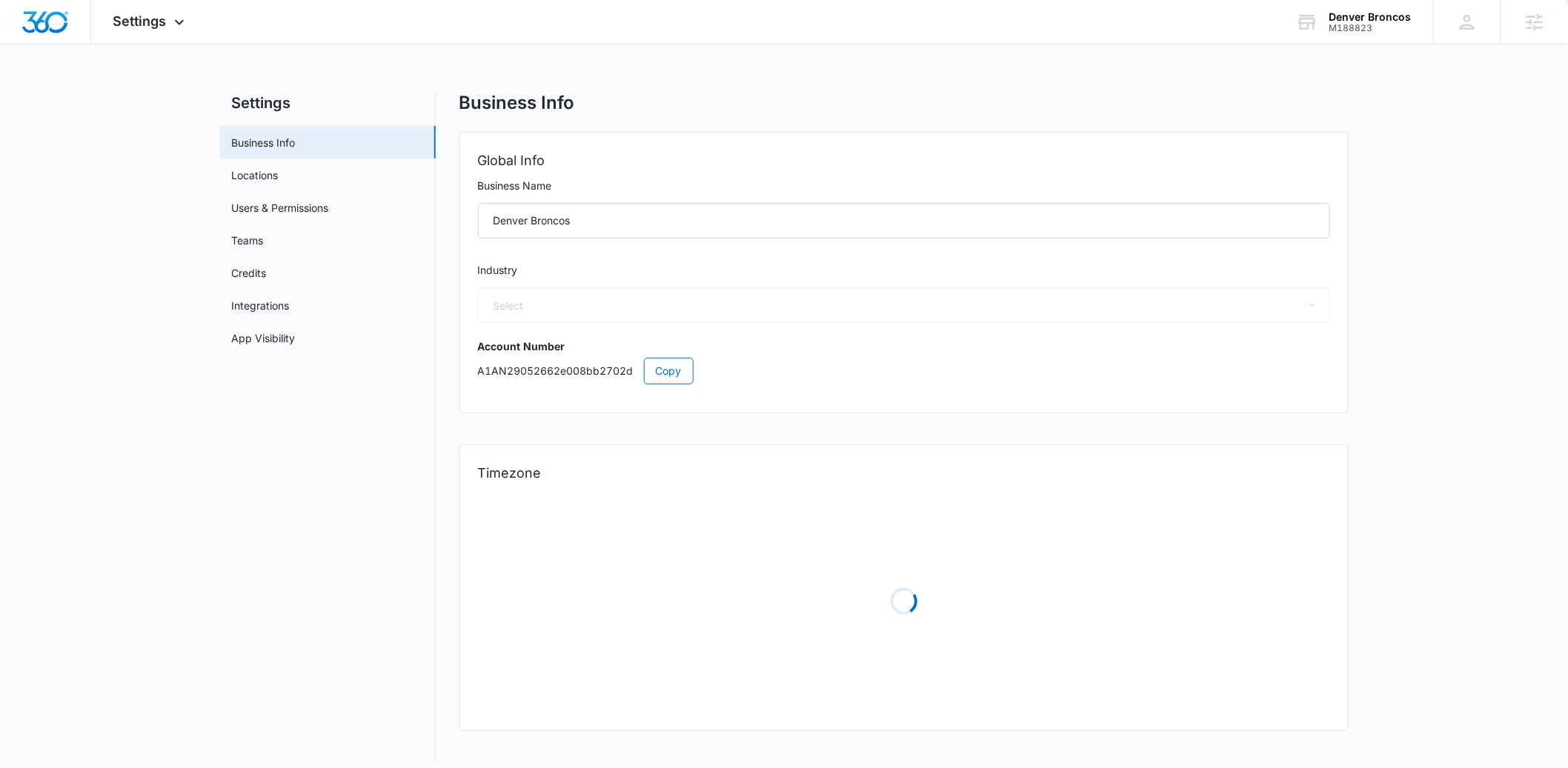
select select "33"
select select "US"
select select "America/[GEOGRAPHIC_DATA]"
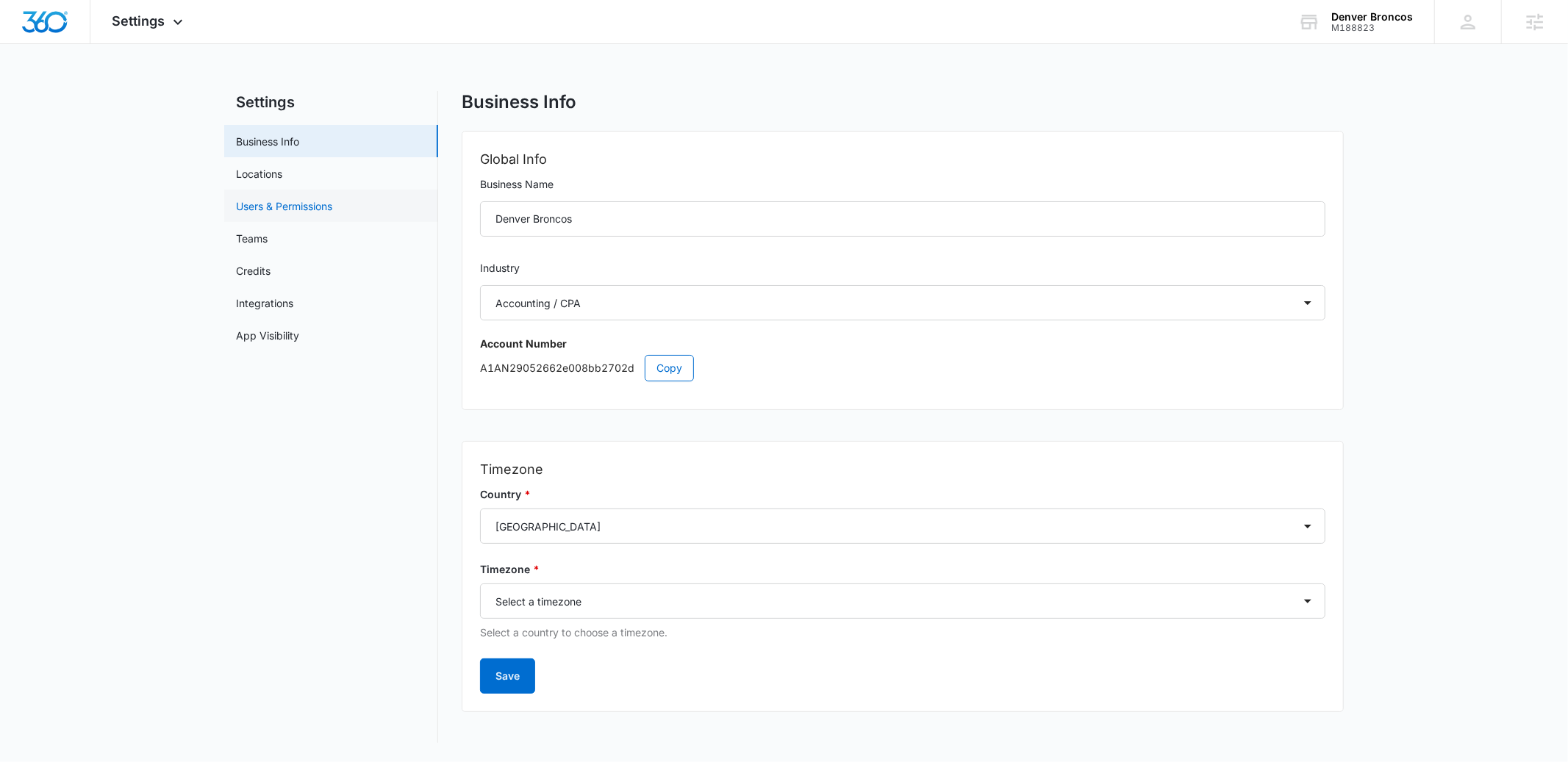
click at [263, 205] on link "Users & Permissions" at bounding box center [284, 206] width 96 height 15
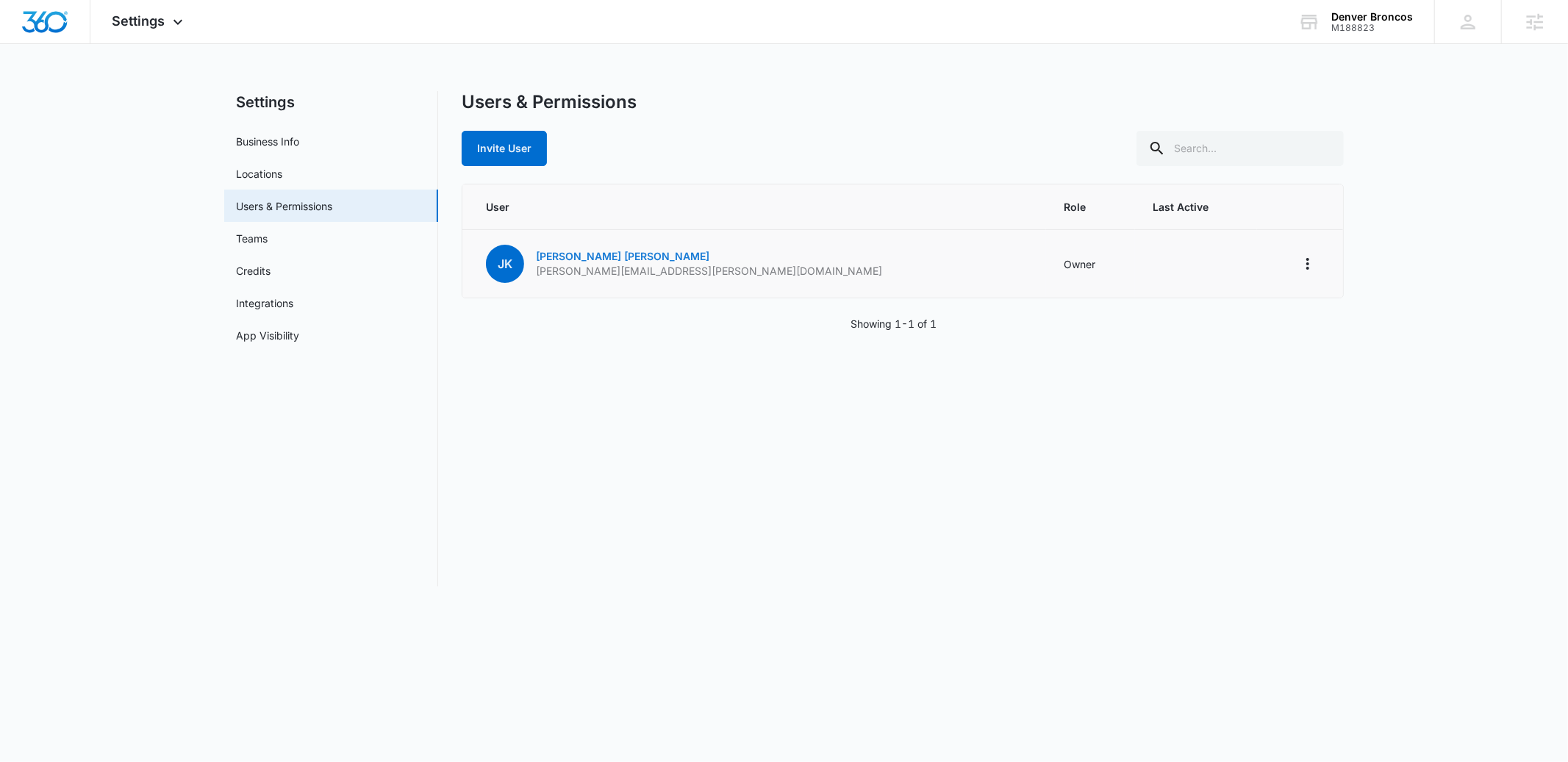
click at [583, 247] on div "JK [PERSON_NAME] [PERSON_NAME][EMAIL_ADDRESS][PERSON_NAME][DOMAIN_NAME]" at bounding box center [684, 264] width 396 height 38
click at [583, 256] on link "[PERSON_NAME]" at bounding box center [623, 256] width 174 height 13
